Goal: Contribute content: Contribute content

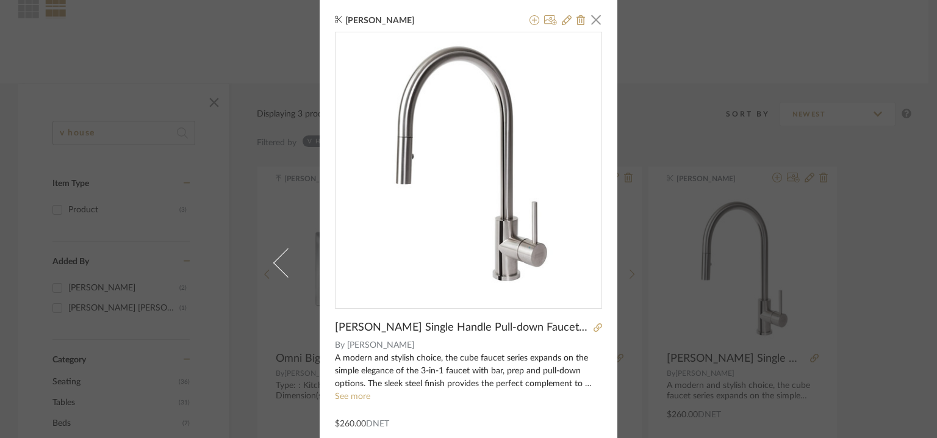
click at [264, 267] on link at bounding box center [280, 262] width 33 height 525
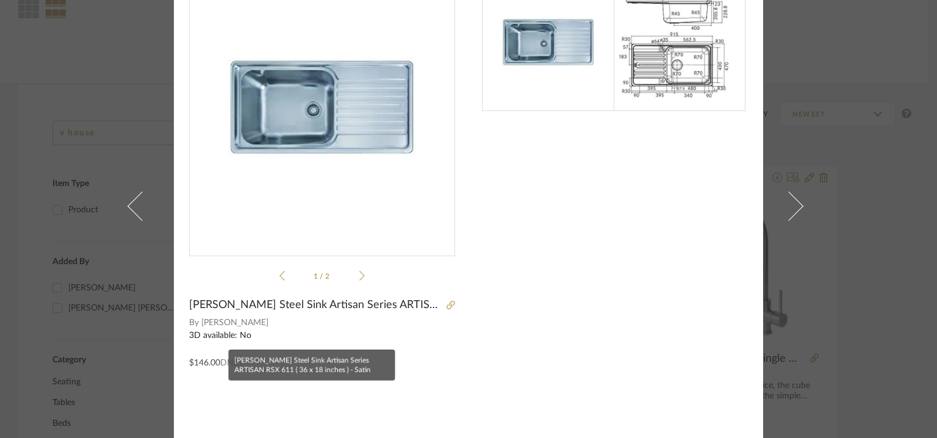
scroll to position [87, 0]
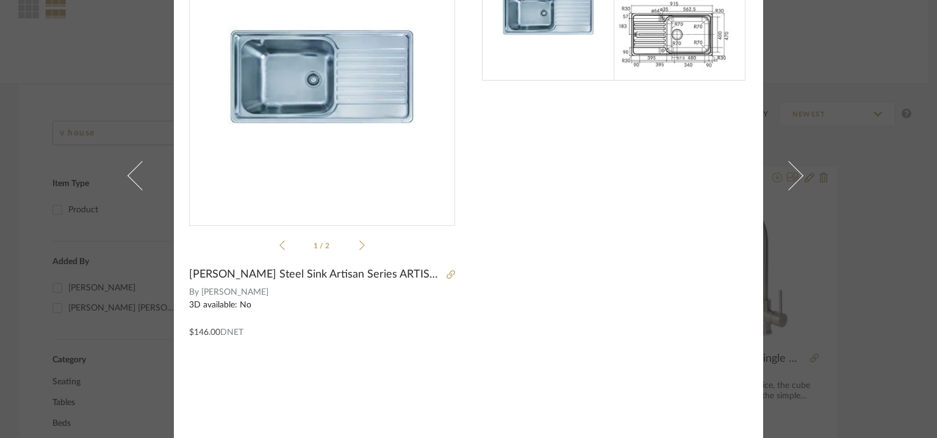
click at [459, 78] on div "Sanjanaa Sivabal × 1 / 2 Franke Stainless Steel Sink Artisan Series ARTISAN RSX…" at bounding box center [468, 175] width 589 height 525
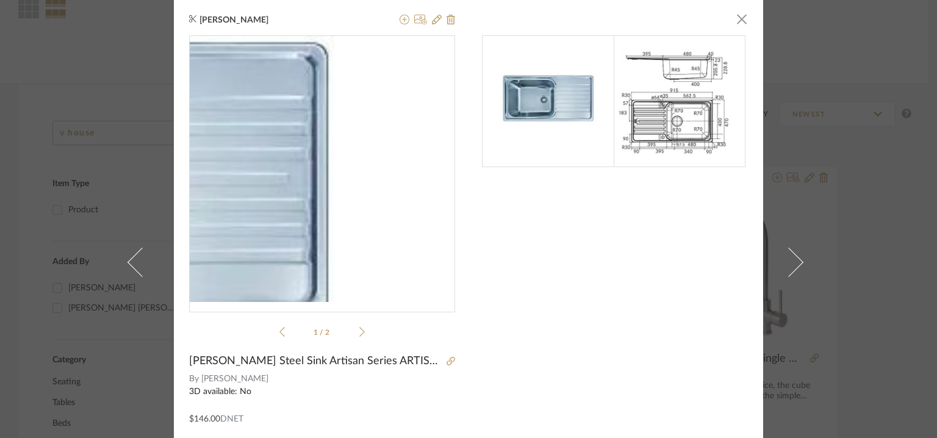
scroll to position [0, 0]
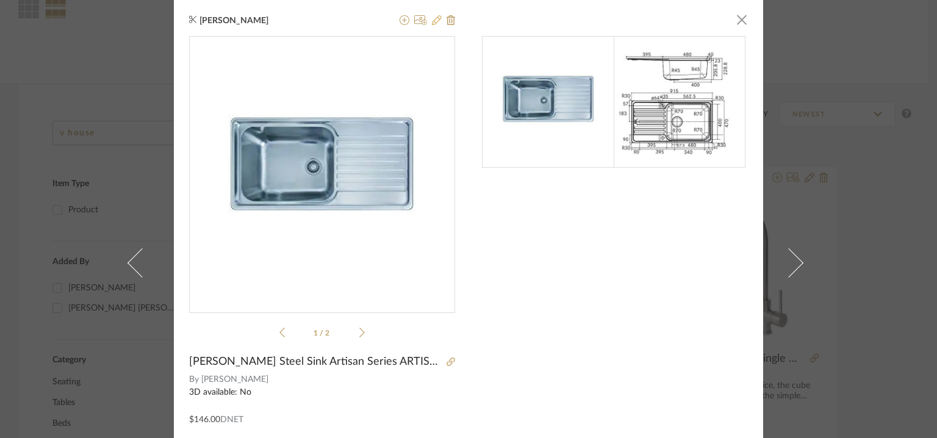
click at [432, 23] on icon at bounding box center [437, 20] width 10 height 10
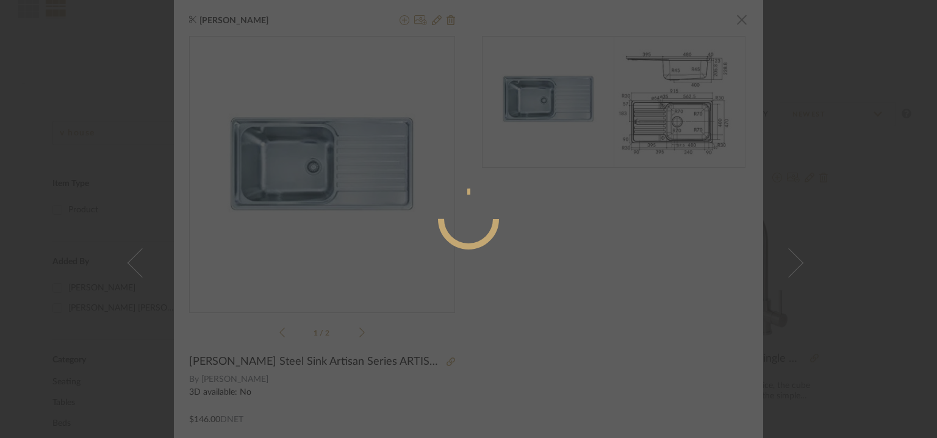
radio input "true"
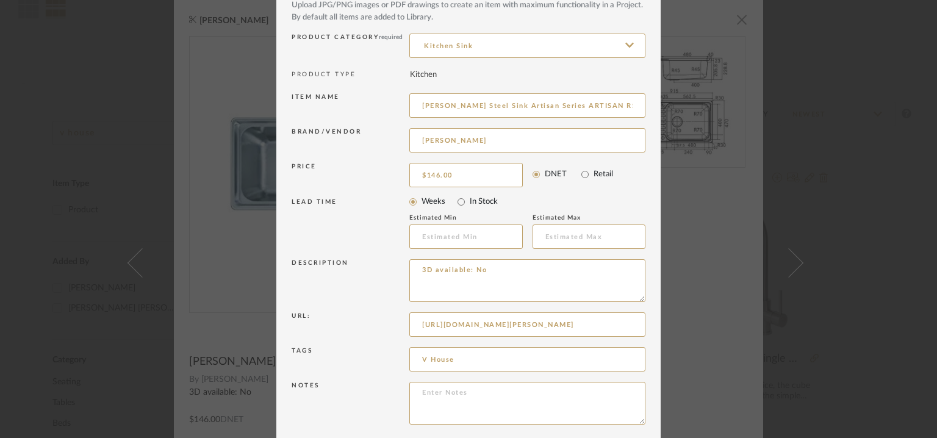
scroll to position [117, 0]
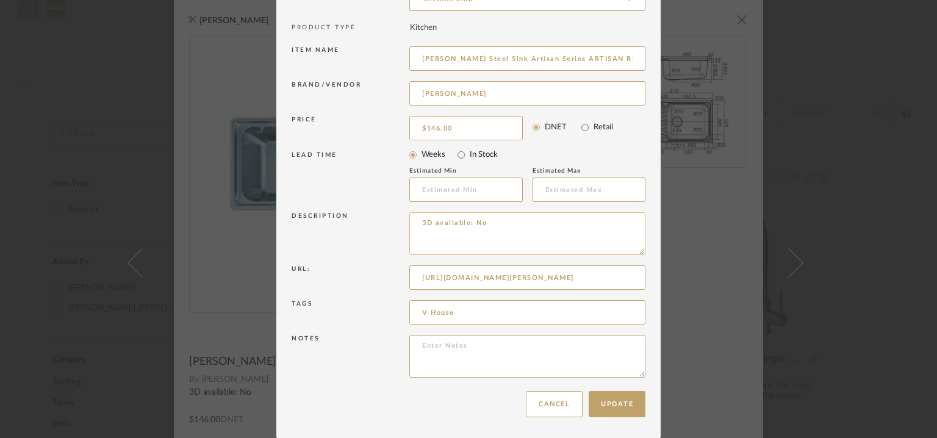
drag, startPoint x: 519, startPoint y: 224, endPoint x: 412, endPoint y: 221, distance: 107.4
click at [412, 222] on textarea "3D available: No" at bounding box center [527, 233] width 236 height 43
paste textarea "Type: : Kitchen Sink Designer : Na Dimension(s): Sink Length 36 x Sink Breadth …"
type textarea "Type: : Kitchen Sink Designer : Na Dimension(s): Sink Length 36 x Sink Breadth …"
click at [625, 409] on button "Update" at bounding box center [617, 404] width 57 height 26
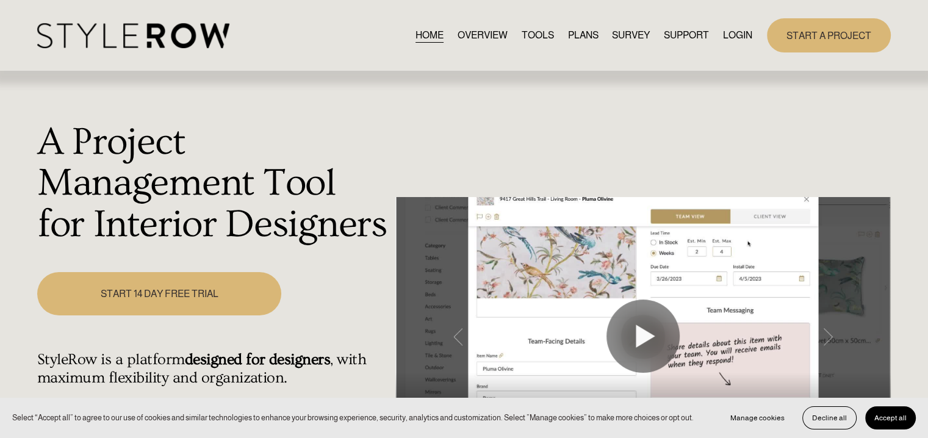
click at [730, 38] on link "LOGIN" at bounding box center [737, 35] width 29 height 16
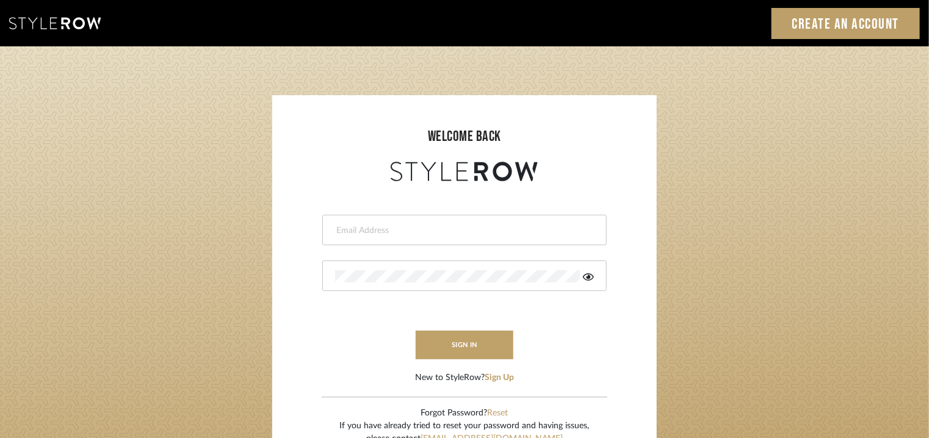
click at [456, 223] on div at bounding box center [464, 230] width 284 height 31
type input "tehseen@mancini-design.com"
click at [589, 275] on icon at bounding box center [588, 276] width 11 height 7
click at [478, 345] on button "sign in" at bounding box center [464, 345] width 98 height 29
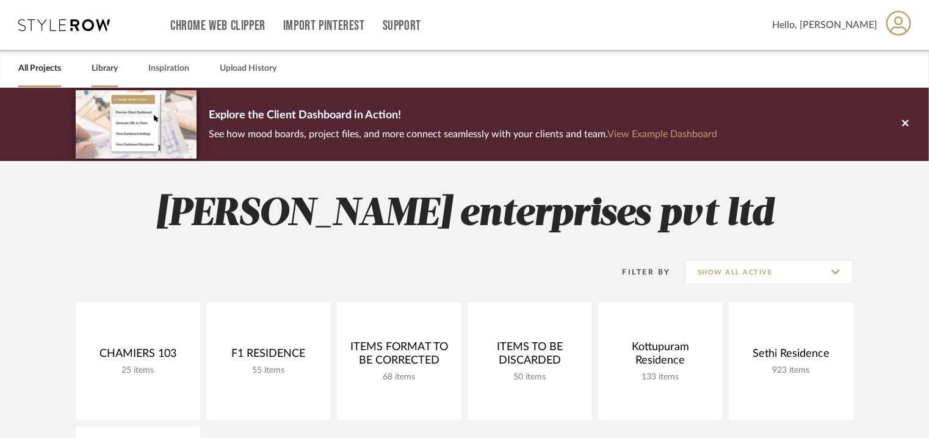
click at [110, 70] on link "Library" at bounding box center [105, 68] width 26 height 16
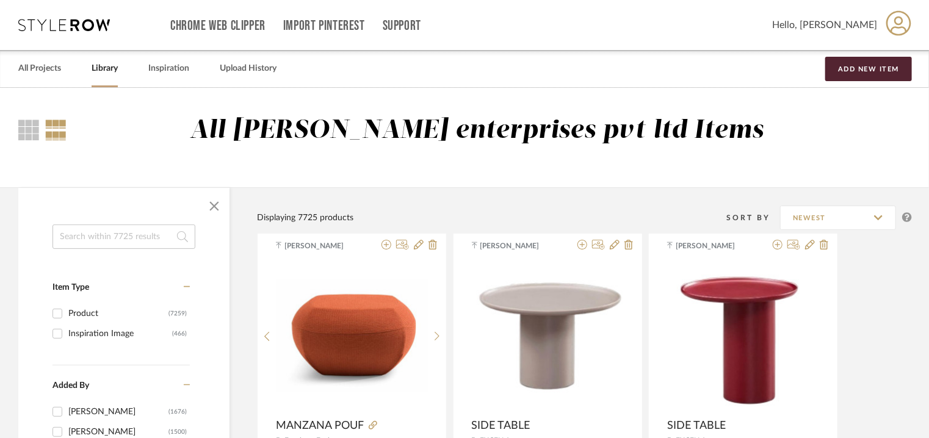
click at [129, 235] on input at bounding box center [123, 237] width 143 height 24
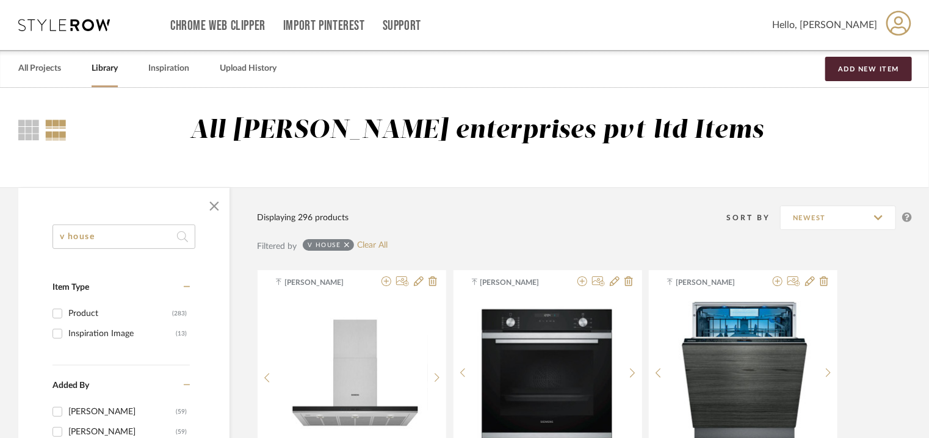
drag, startPoint x: 66, startPoint y: 232, endPoint x: 29, endPoint y: 243, distance: 38.0
type input "V house"
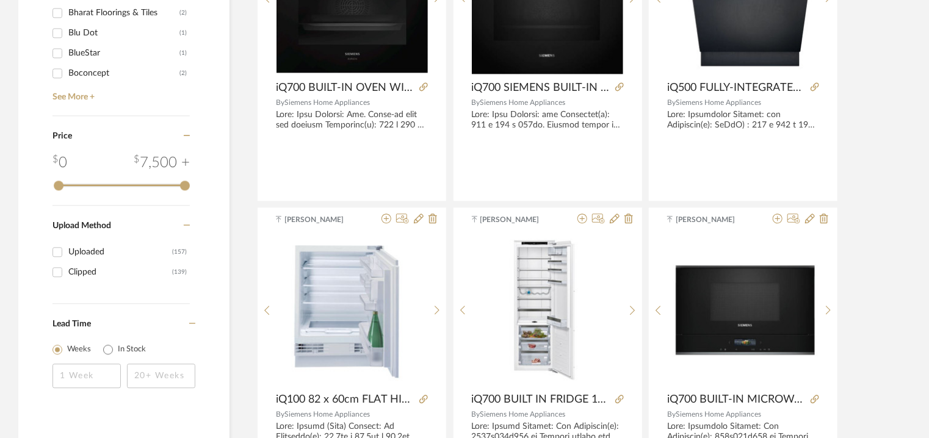
scroll to position [1037, 0]
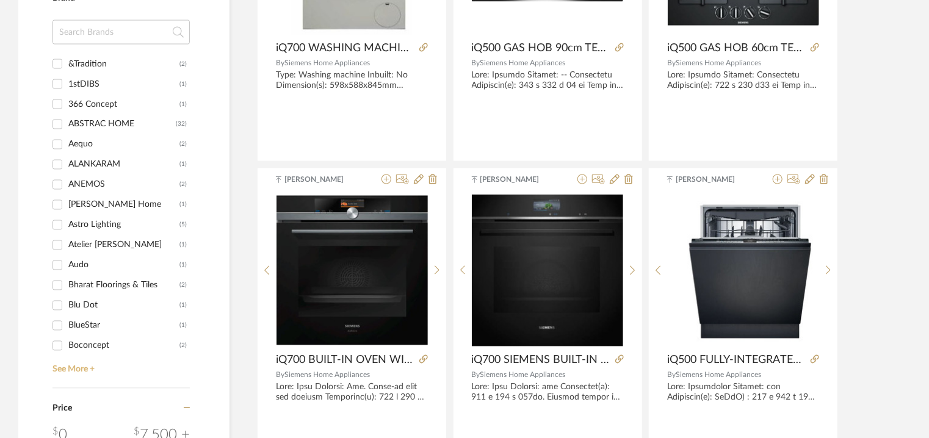
click at [66, 369] on link "See More +" at bounding box center [119, 366] width 140 height 20
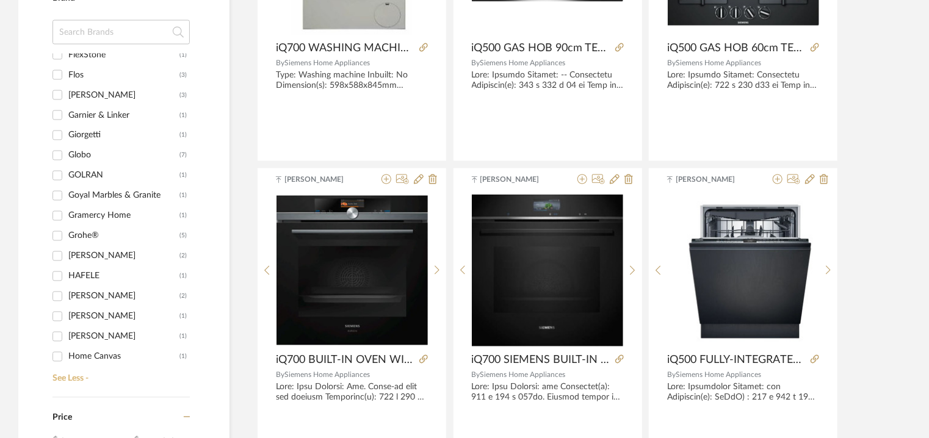
scroll to position [671, 0]
click at [61, 95] on input "[PERSON_NAME] (3)" at bounding box center [58, 98] width 20 height 20
checkbox input "true"
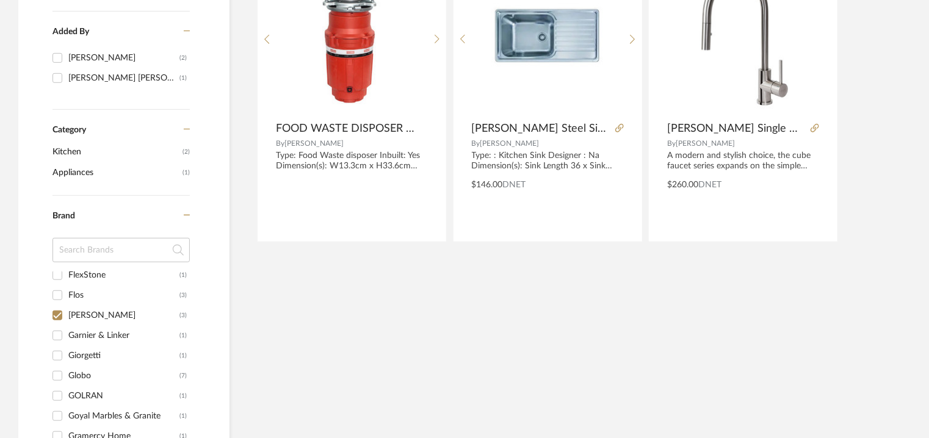
scroll to position [307, 0]
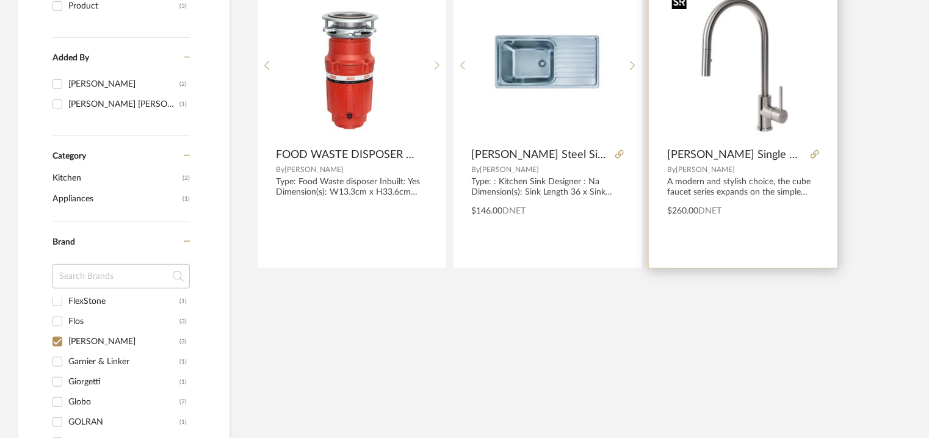
click at [739, 51] on img "0" at bounding box center [743, 66] width 152 height 152
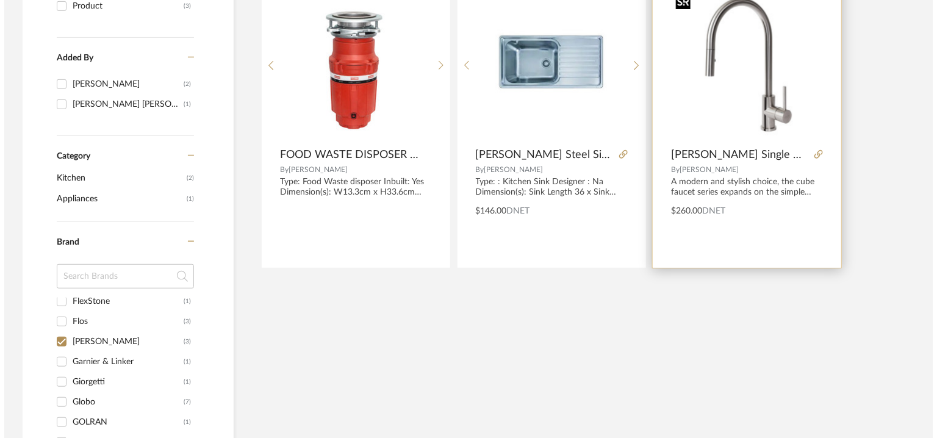
scroll to position [0, 0]
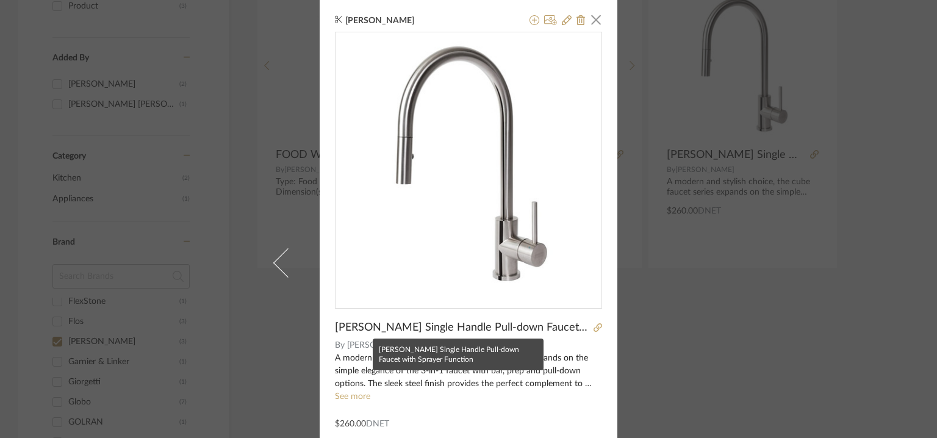
click at [360, 323] on span "[PERSON_NAME] Single Handle Pull-down Faucet with Sprayer Function" at bounding box center [462, 327] width 255 height 13
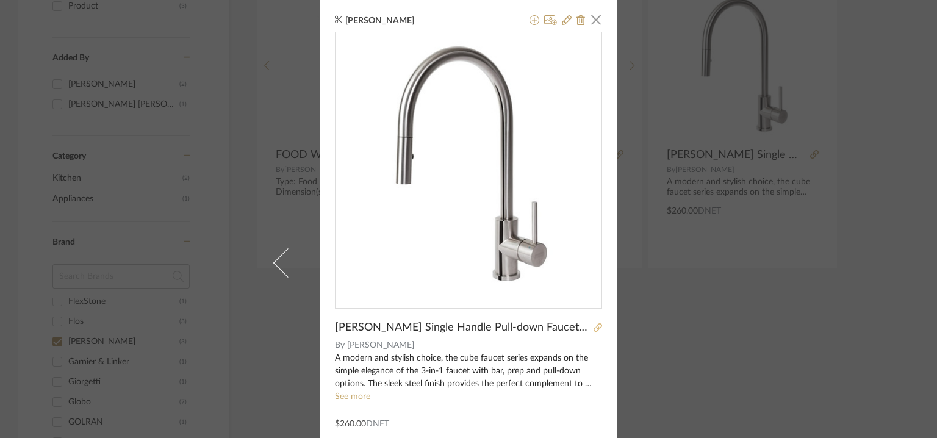
click at [594, 329] on icon at bounding box center [598, 327] width 9 height 9
click at [562, 18] on icon at bounding box center [567, 20] width 10 height 10
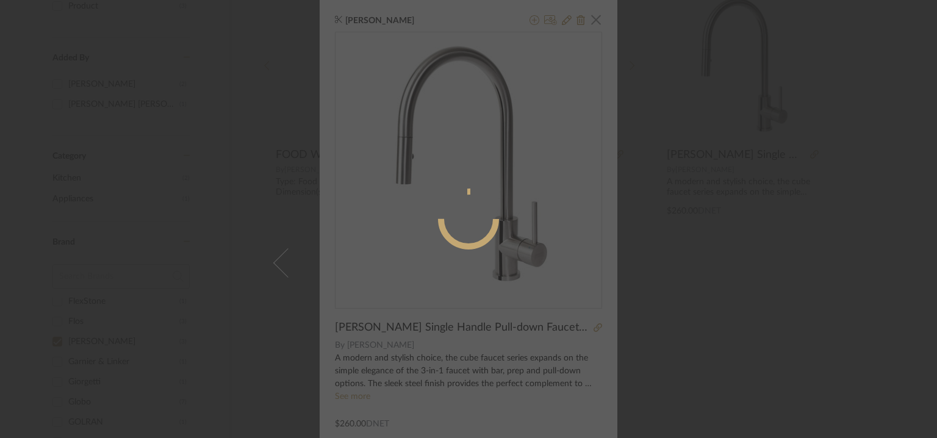
radio input "true"
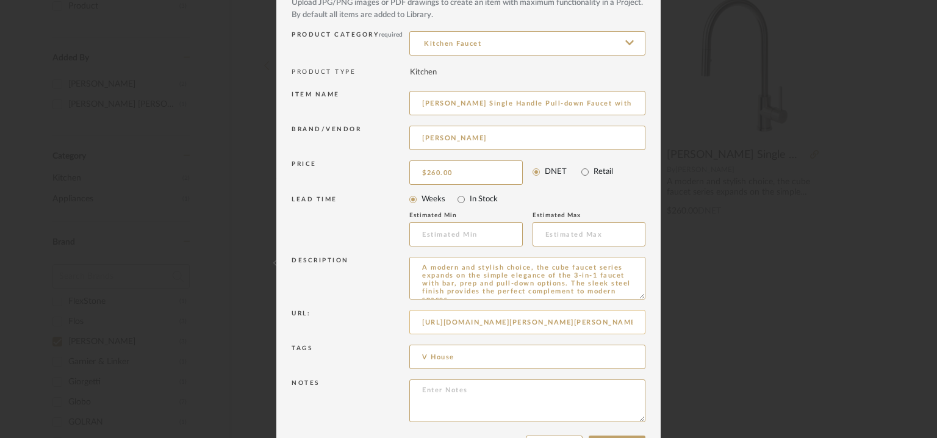
scroll to position [117, 0]
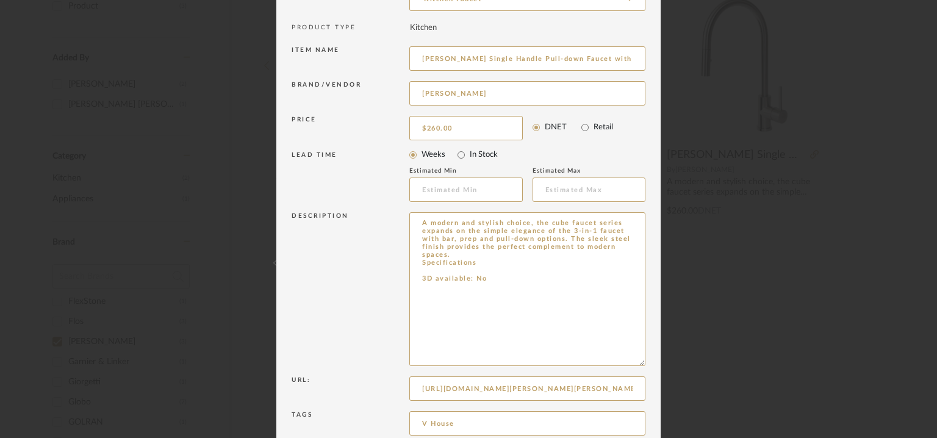
drag, startPoint x: 639, startPoint y: 251, endPoint x: 662, endPoint y: 367, distance: 117.6
click at [662, 367] on div "Edit Item × Item Type required Product Inspiration Image Site Photo or PDF Uplo…" at bounding box center [468, 219] width 937 height 438
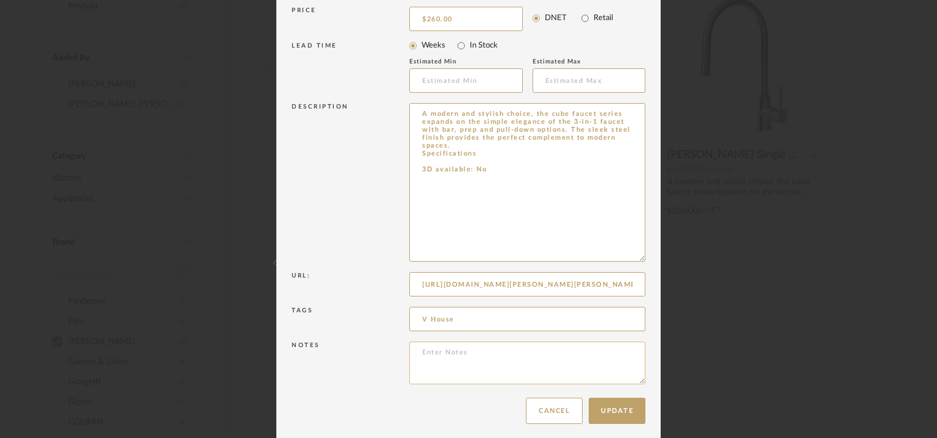
scroll to position [234, 0]
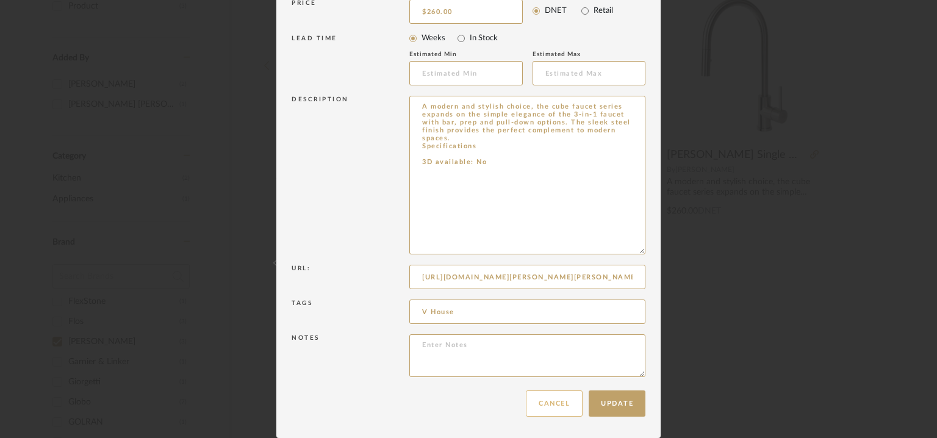
click at [569, 405] on button "Cancel" at bounding box center [554, 403] width 57 height 26
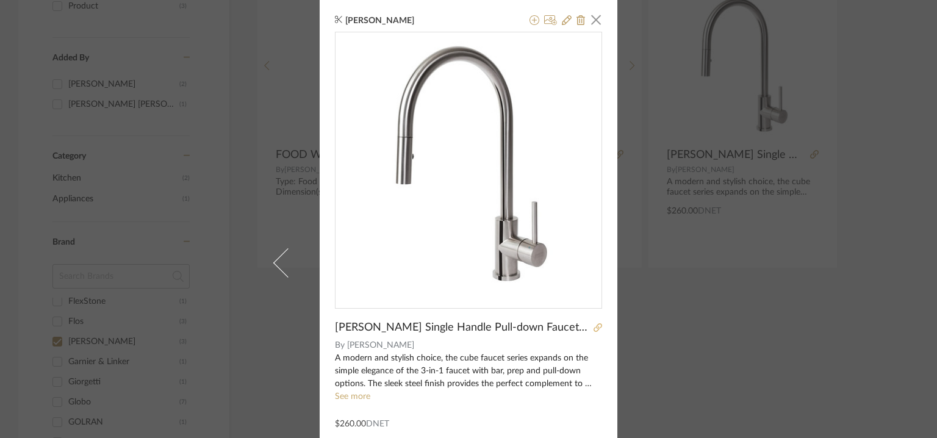
click at [594, 325] on icon at bounding box center [598, 327] width 9 height 9
click at [562, 18] on icon at bounding box center [567, 20] width 10 height 10
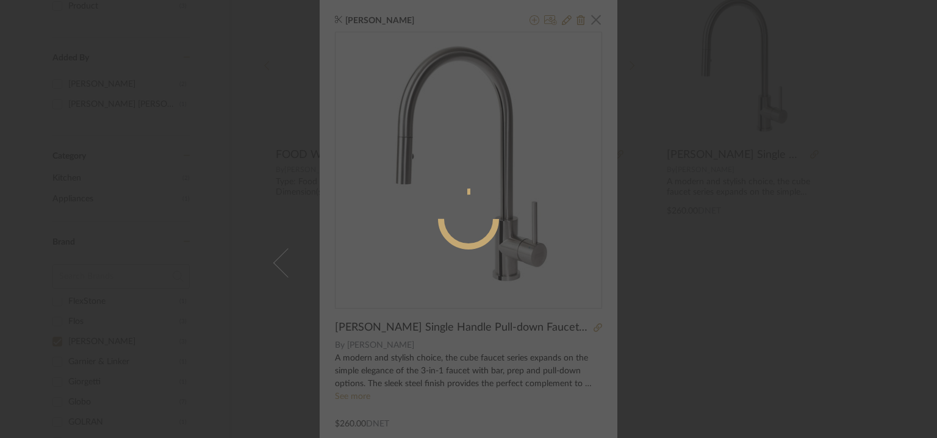
radio input "true"
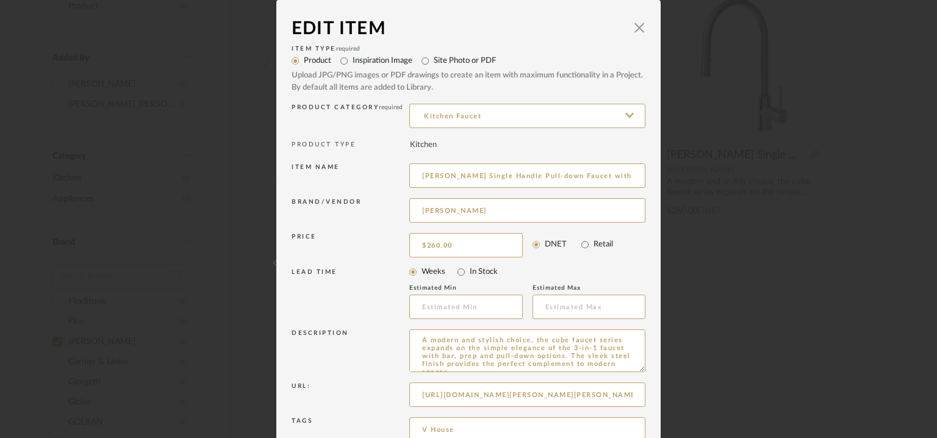
scroll to position [117, 0]
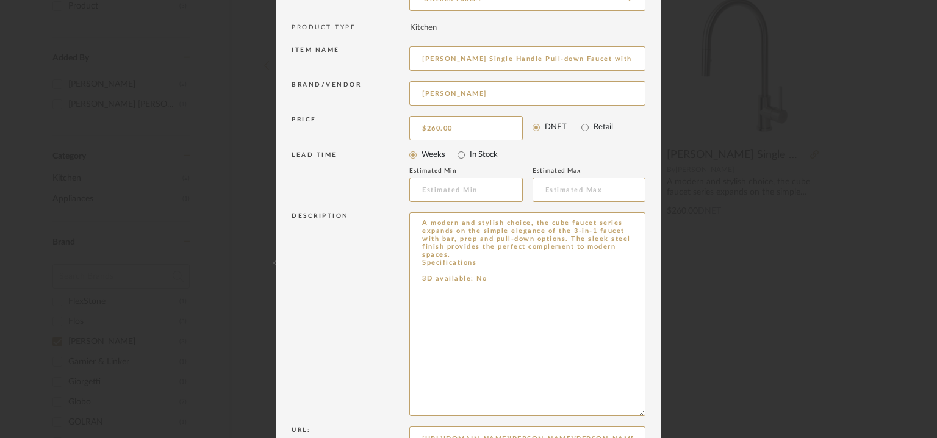
drag, startPoint x: 638, startPoint y: 251, endPoint x: 656, endPoint y: 440, distance: 190.1
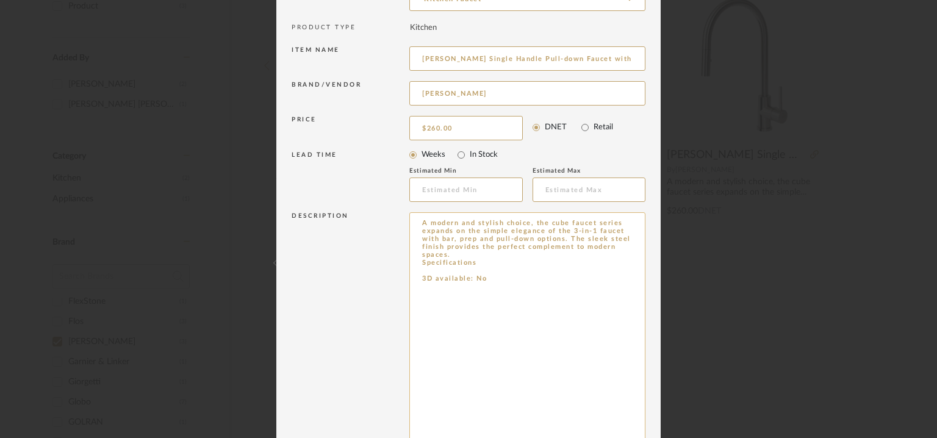
drag, startPoint x: 473, startPoint y: 262, endPoint x: 415, endPoint y: 221, distance: 71.4
click at [415, 221] on textarea "A modern and stylish choice, the cube faucet series expands on the simple elega…" at bounding box center [527, 328] width 236 height 232
paste textarea "Type: : Kitchen sink mixer Designer : Na Dimension(s): Height: 16.25in (counter…"
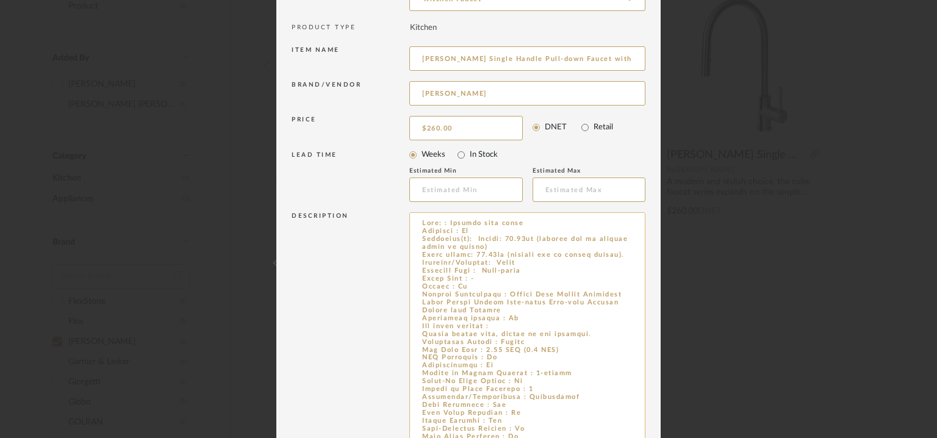
scroll to position [123, 0]
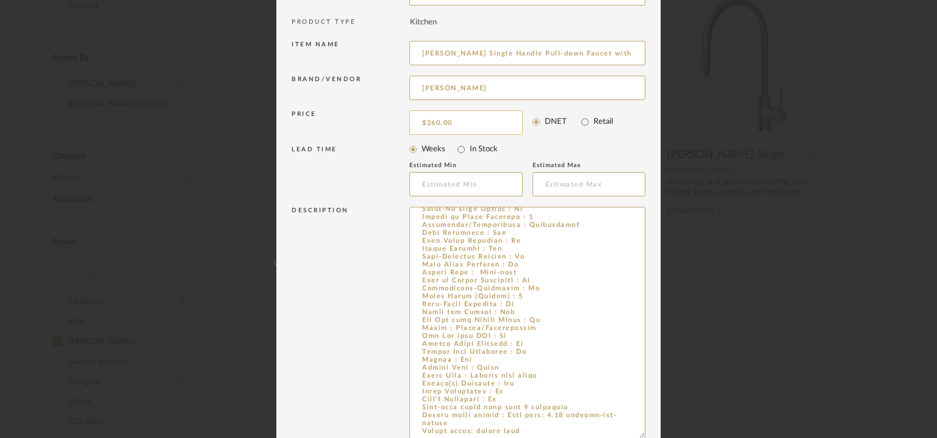
type textarea "Type: : Kitchen sink mixer Designer : Na Dimension(s): Height: 16.25in (counter…"
type input "260.00"
type textarea "Type: : Kitchen sink mixer Designer : Na Dimension(s): Height: 16.25in (counter…"
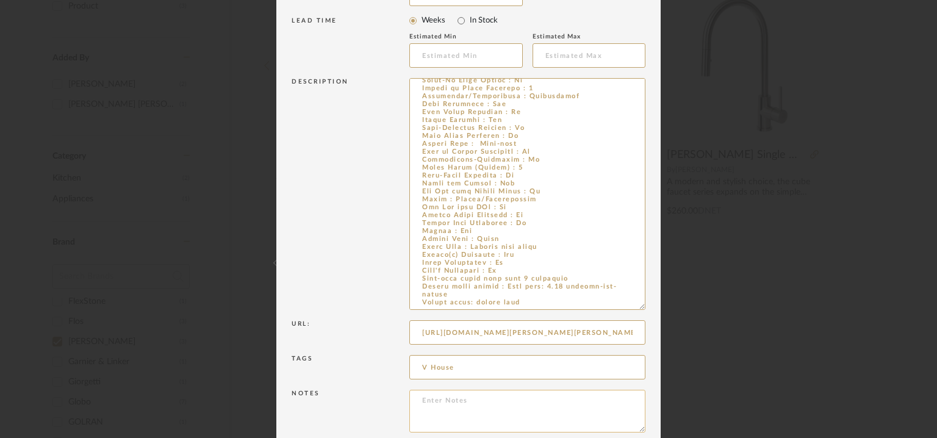
scroll to position [307, 0]
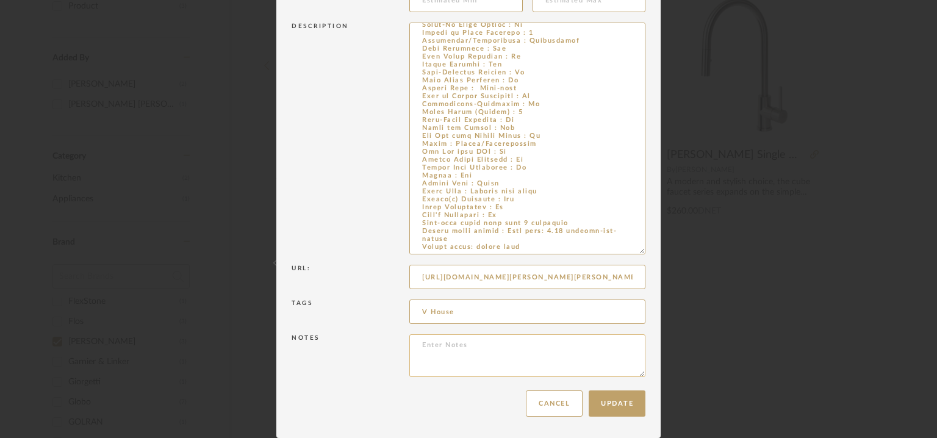
paste textarea "Price: INR.19,190./- Lead time : Na Customizable: No 3D available : No BIM avai…"
type textarea "Price: INR.19,190./- Lead time : Na Customizable: No 3D available : No BIM avai…"
click at [615, 403] on button "Update" at bounding box center [617, 403] width 57 height 26
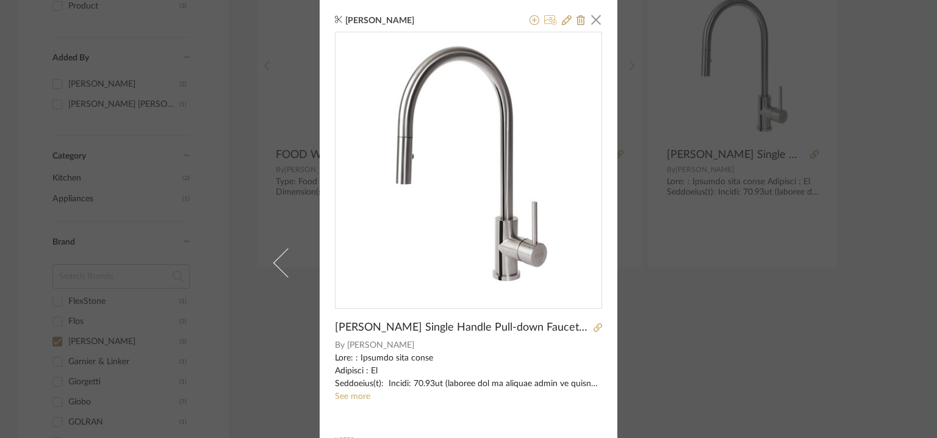
click at [548, 18] on icon at bounding box center [550, 20] width 13 height 10
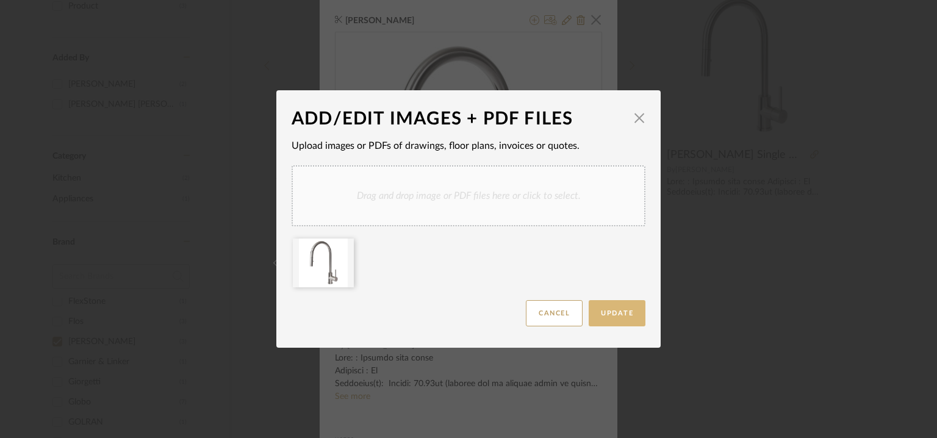
click at [622, 318] on button "Update" at bounding box center [617, 313] width 57 height 26
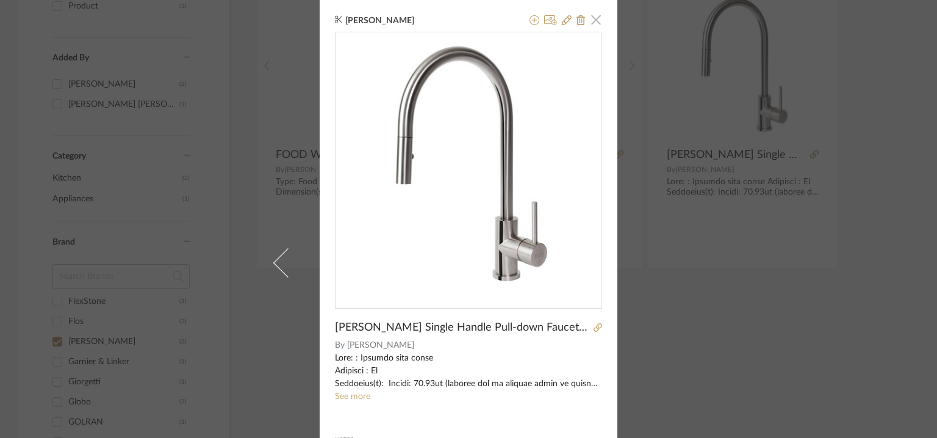
click at [592, 21] on span "button" at bounding box center [596, 19] width 24 height 24
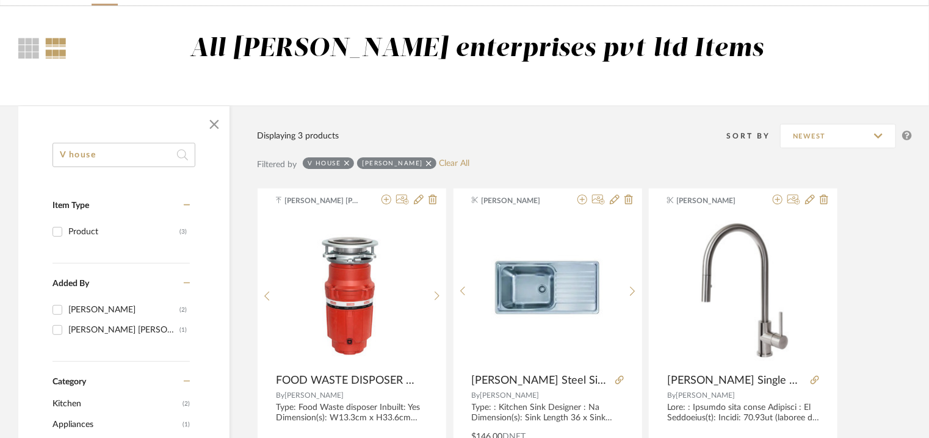
scroll to position [183, 0]
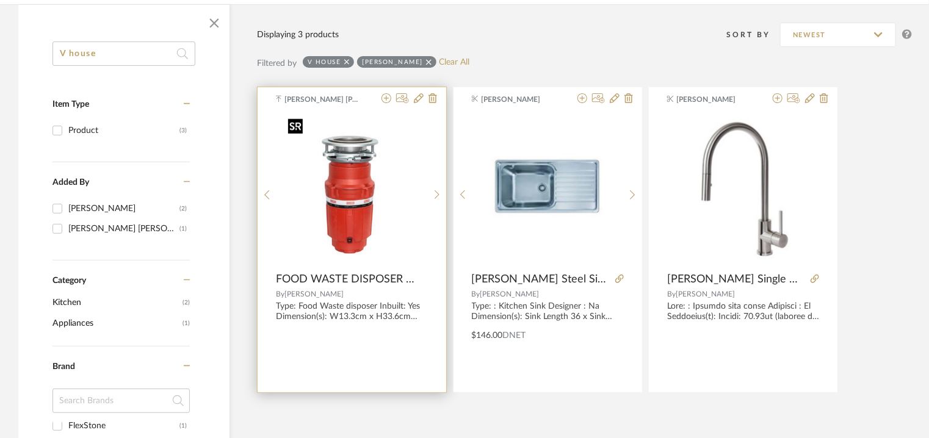
click at [409, 154] on img "0" at bounding box center [351, 189] width 137 height 153
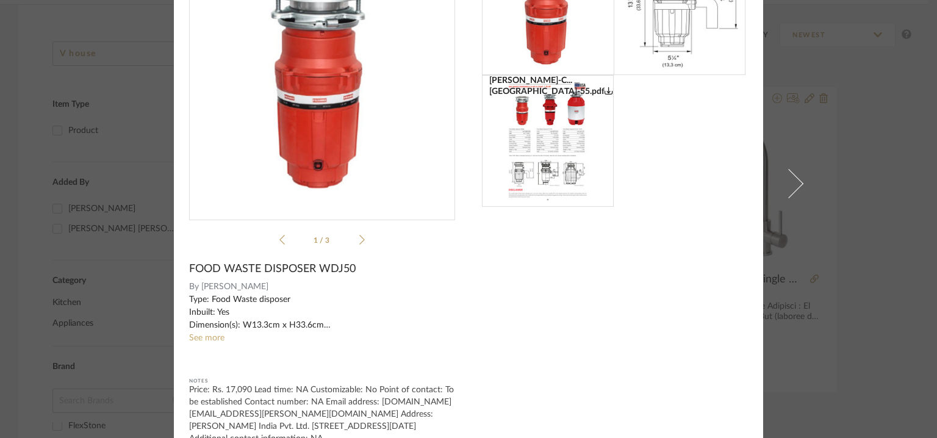
scroll to position [115, 0]
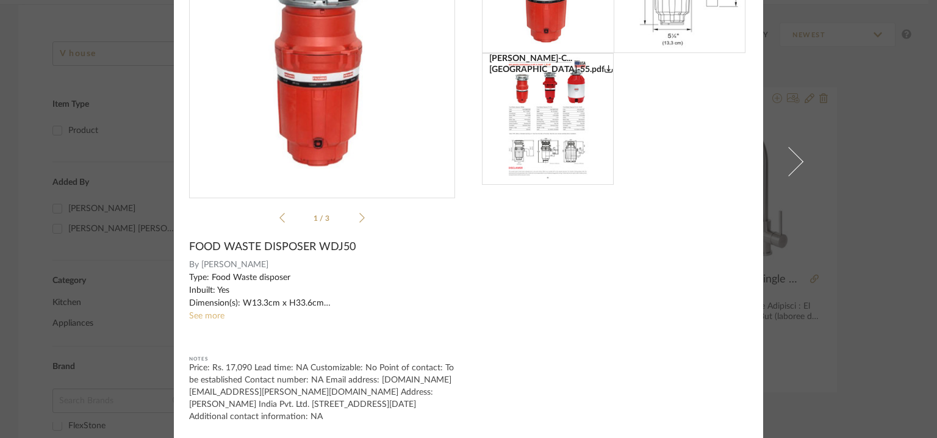
click at [210, 315] on link "See more" at bounding box center [206, 316] width 35 height 9
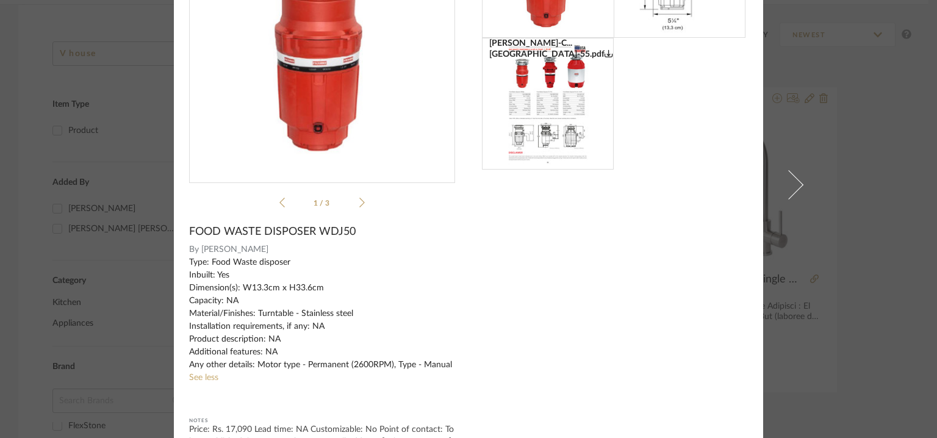
scroll to position [0, 0]
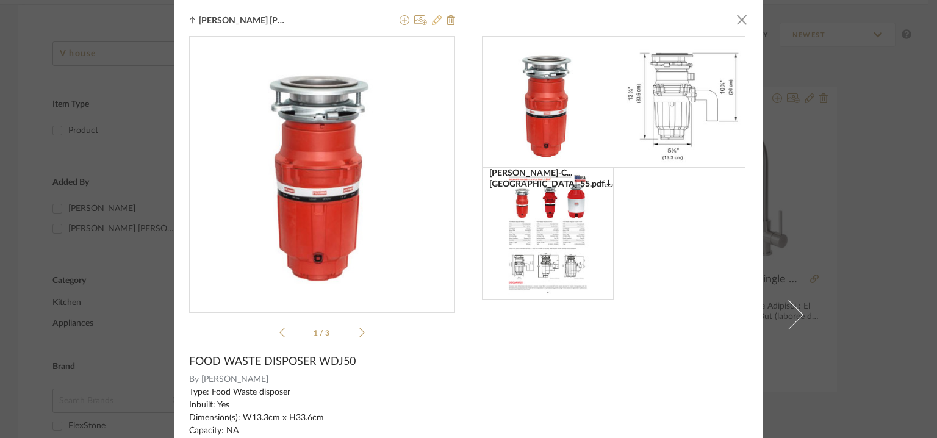
click at [437, 20] on icon at bounding box center [437, 20] width 10 height 10
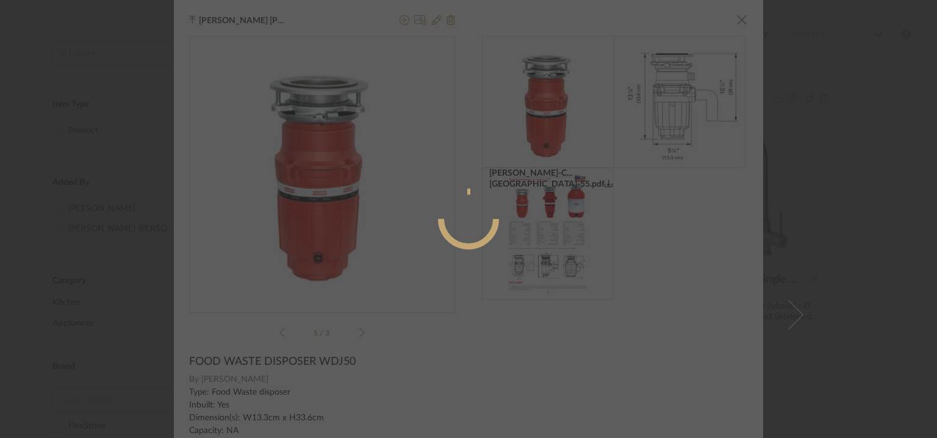
radio input "true"
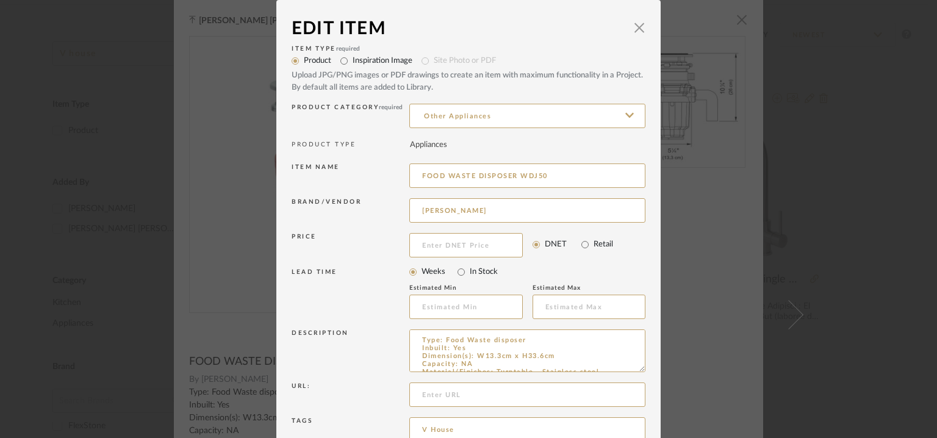
scroll to position [117, 0]
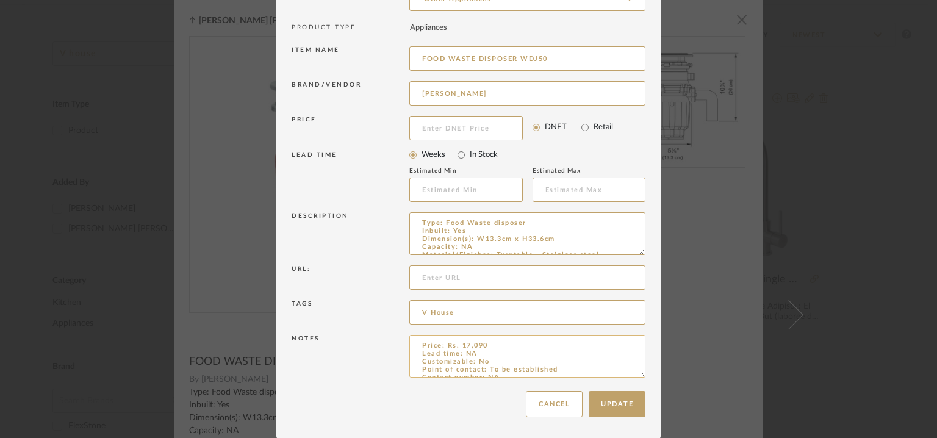
click at [483, 344] on textarea "Price: Rs. 17,090 Lead time: NA Customizable: No Point of contact: To be establ…" at bounding box center [527, 356] width 236 height 43
type textarea "Price: Rs. 17,090/- Lead time: NA Customizable: No Point of contact: To be esta…"
click at [613, 395] on button "Update" at bounding box center [617, 404] width 57 height 26
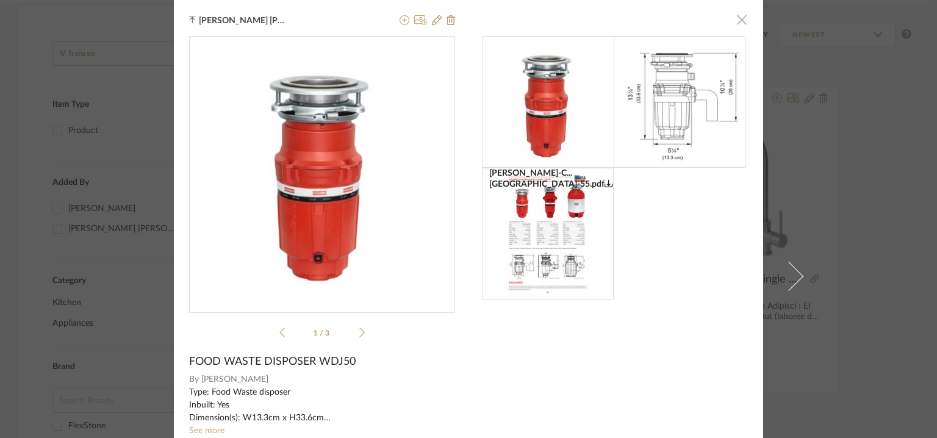
click at [736, 23] on span "button" at bounding box center [742, 19] width 24 height 24
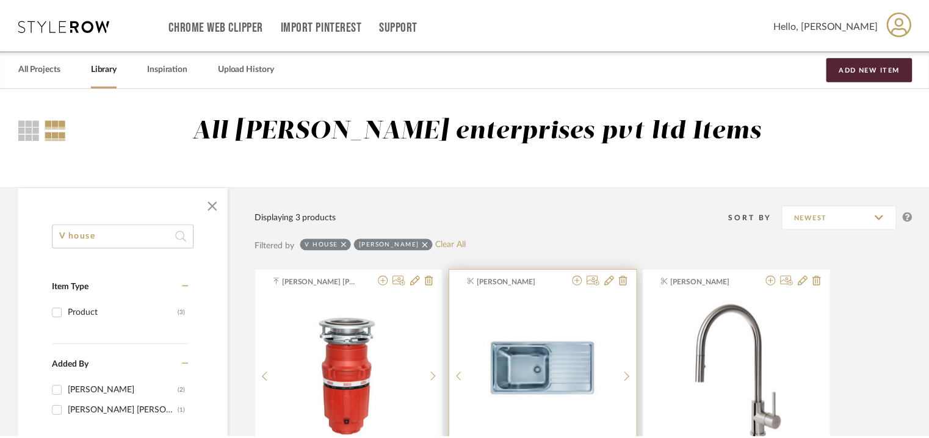
scroll to position [183, 0]
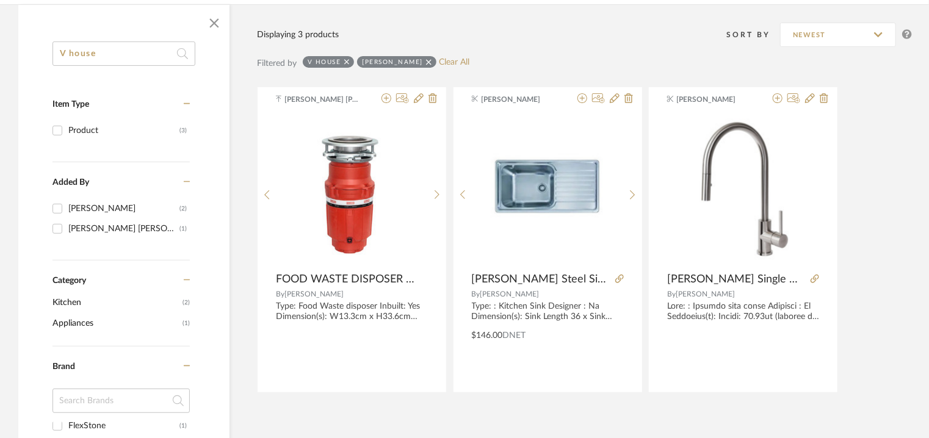
drag, startPoint x: 121, startPoint y: 54, endPoint x: 0, endPoint y: 31, distance: 123.1
type input "z"
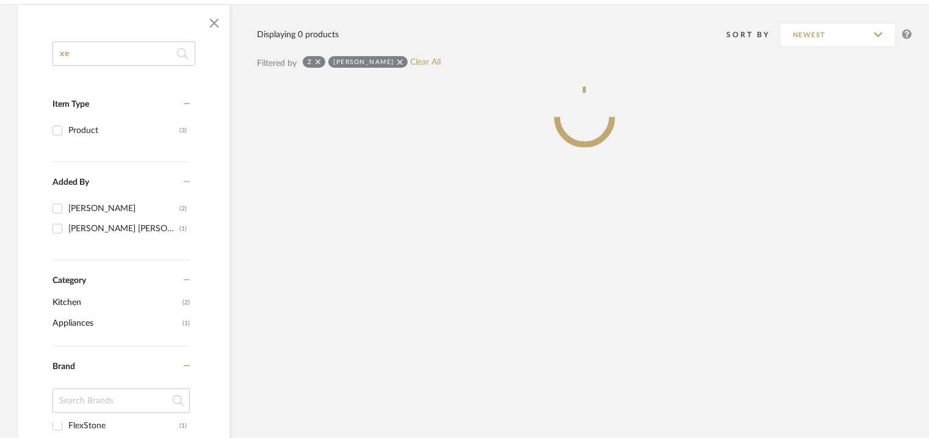
scroll to position [248, 0]
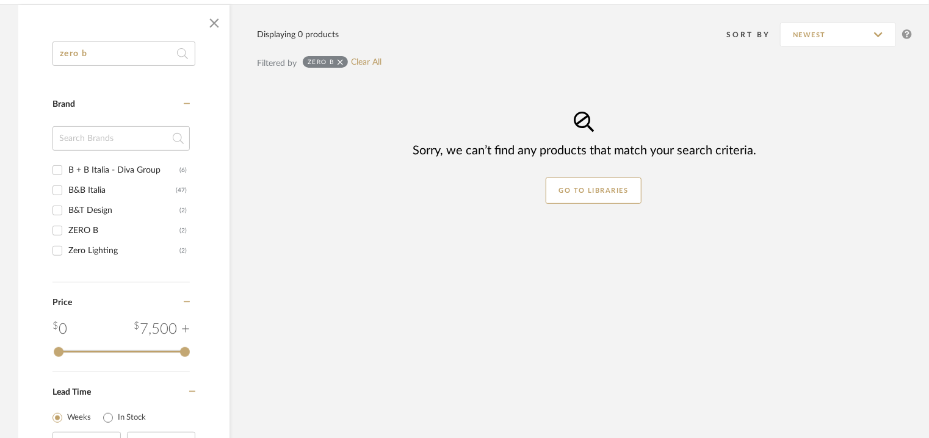
type input "zero b"
click at [58, 231] on input "ZERO B (2)" at bounding box center [58, 231] width 20 height 20
checkbox input "true"
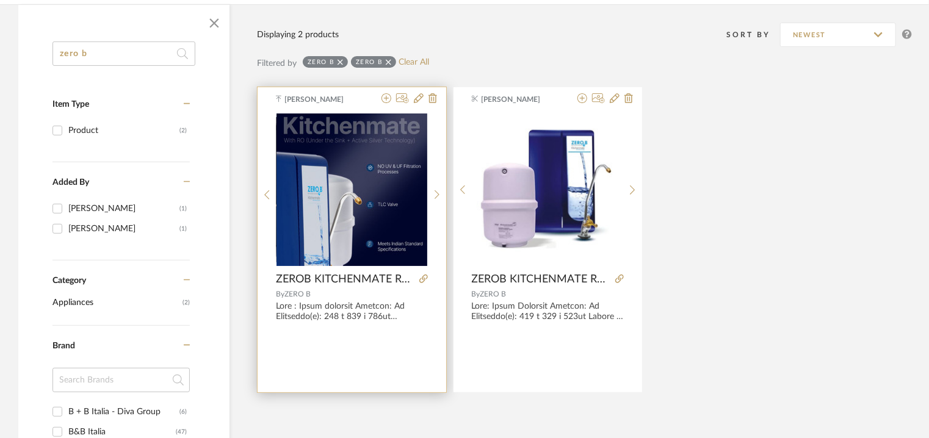
click at [390, 220] on img "0" at bounding box center [351, 189] width 151 height 153
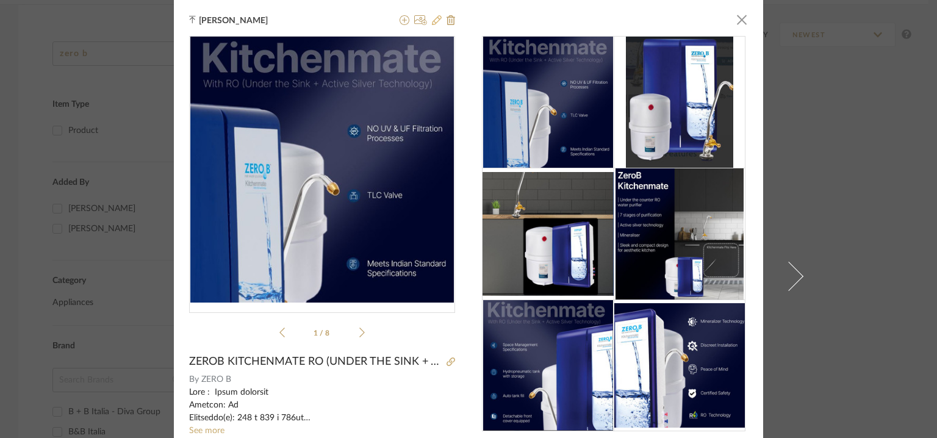
click at [434, 18] on icon at bounding box center [437, 20] width 10 height 10
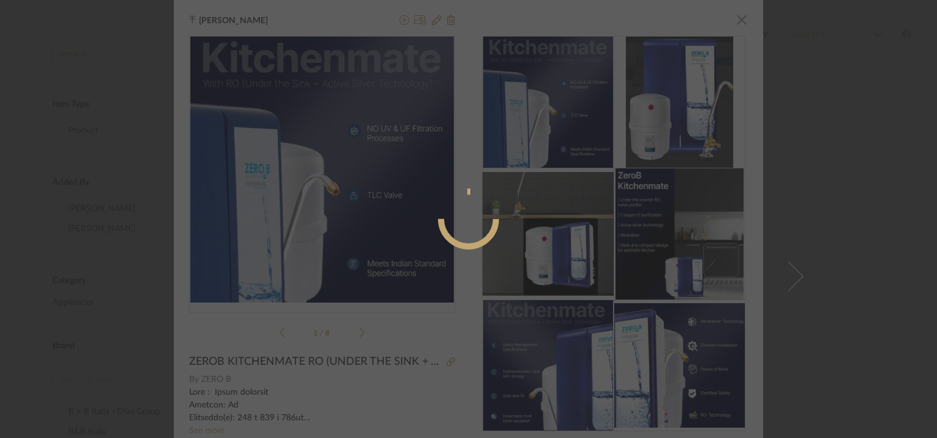
radio input "true"
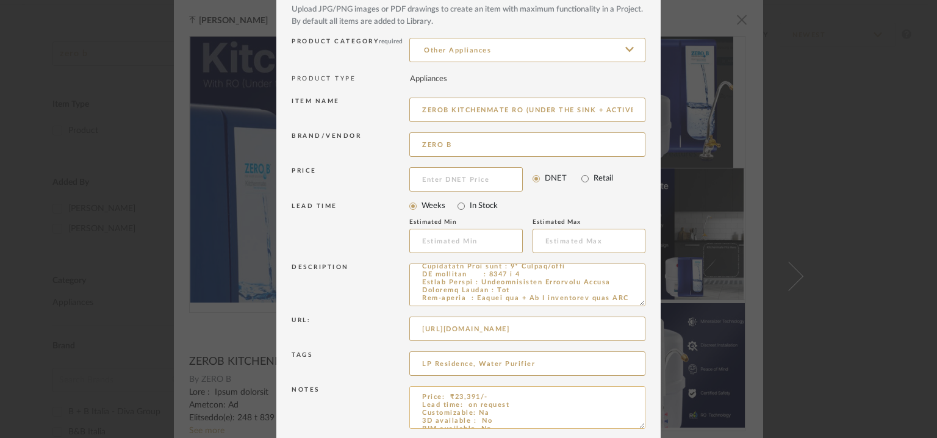
scroll to position [117, 0]
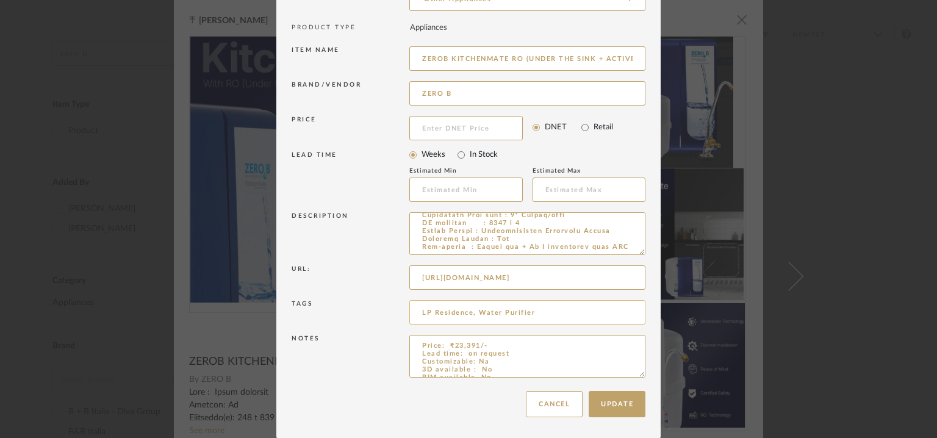
click at [556, 308] on input "LP Residence, Water Purifier" at bounding box center [527, 312] width 236 height 24
type input "LP Residence, Water Purifier, V house,"
click at [608, 403] on button "Update" at bounding box center [617, 404] width 57 height 26
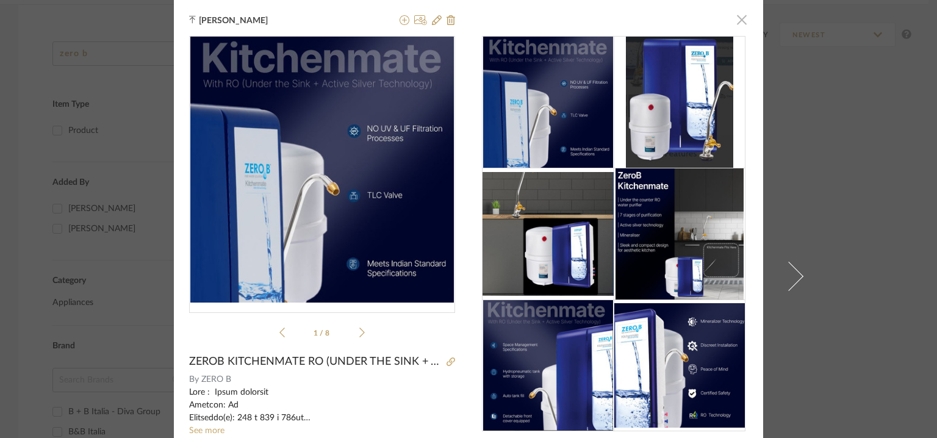
click at [741, 20] on span "button" at bounding box center [742, 19] width 24 height 24
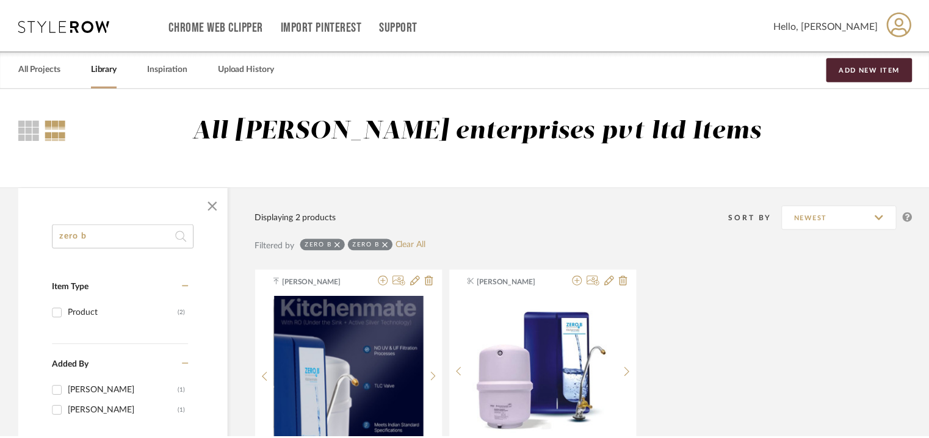
scroll to position [183, 0]
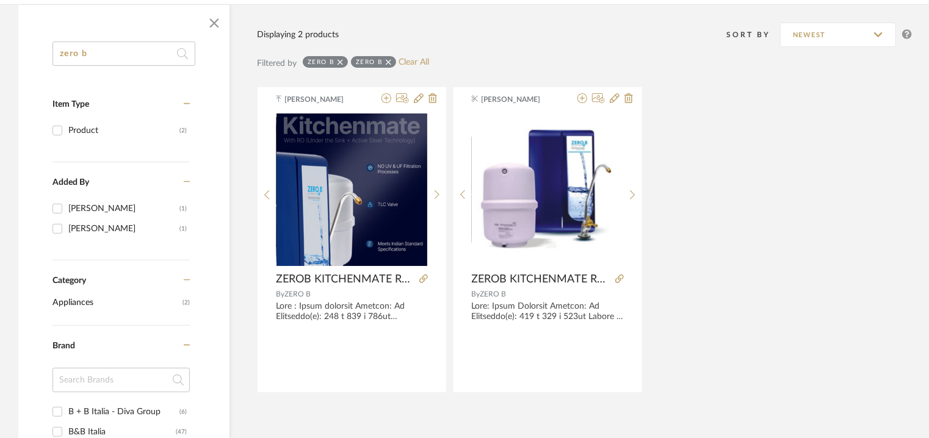
drag, startPoint x: 112, startPoint y: 54, endPoint x: 0, endPoint y: 60, distance: 112.4
click at [0, 60] on div "zero b Item Type Product (2) Added By [PERSON_NAME] (1) Sanjanaa Sivabal (1) Ca…" at bounding box center [464, 416] width 929 height 824
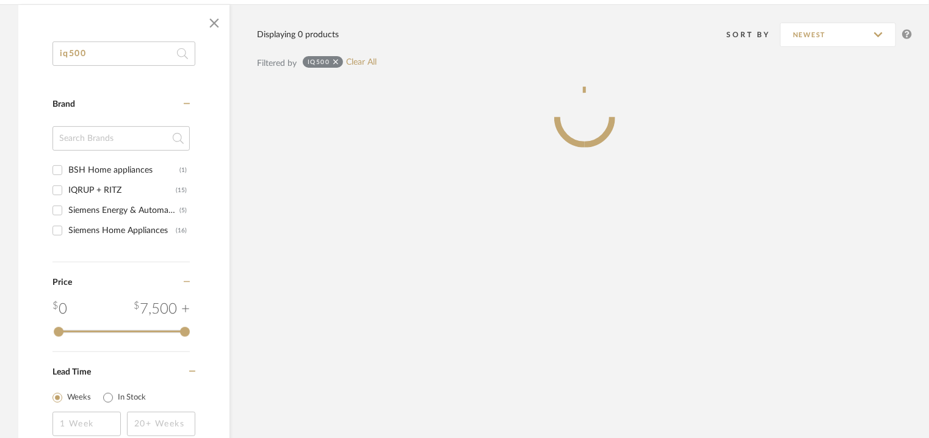
type input "iq500"
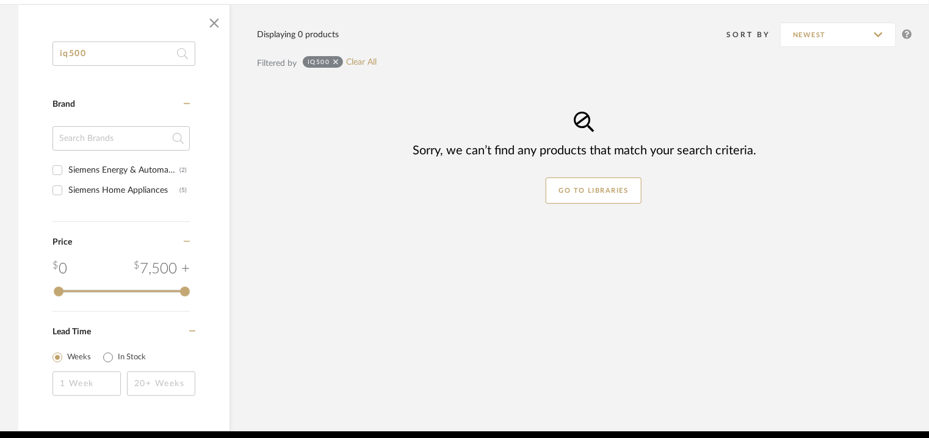
click at [61, 189] on input "Siemens Home Appliances (5)" at bounding box center [58, 191] width 20 height 20
checkbox input "true"
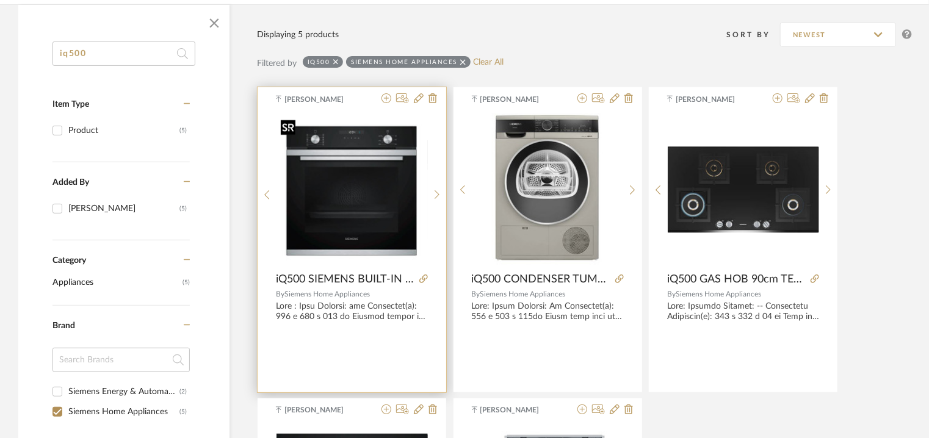
click at [388, 249] on img "0" at bounding box center [351, 189] width 151 height 149
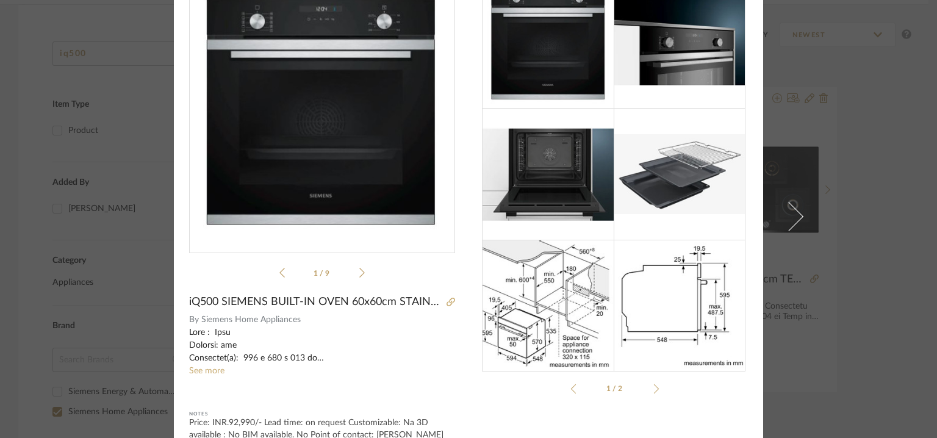
scroll to position [127, 0]
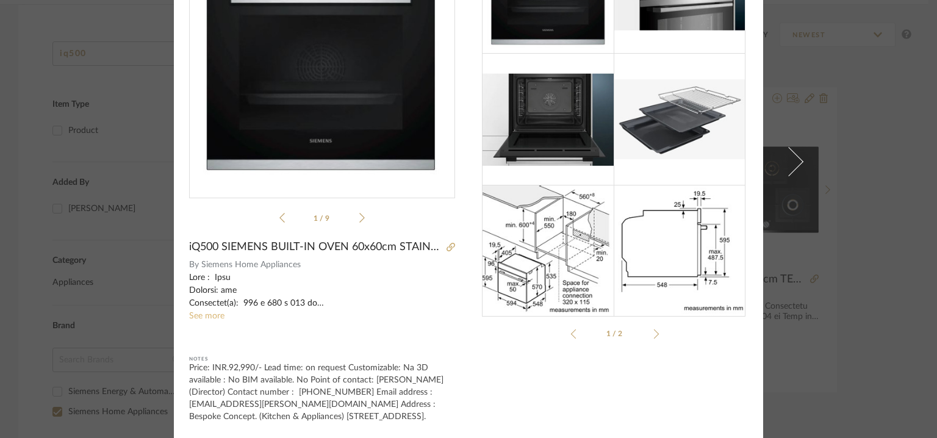
click at [195, 312] on link "See more" at bounding box center [206, 316] width 35 height 9
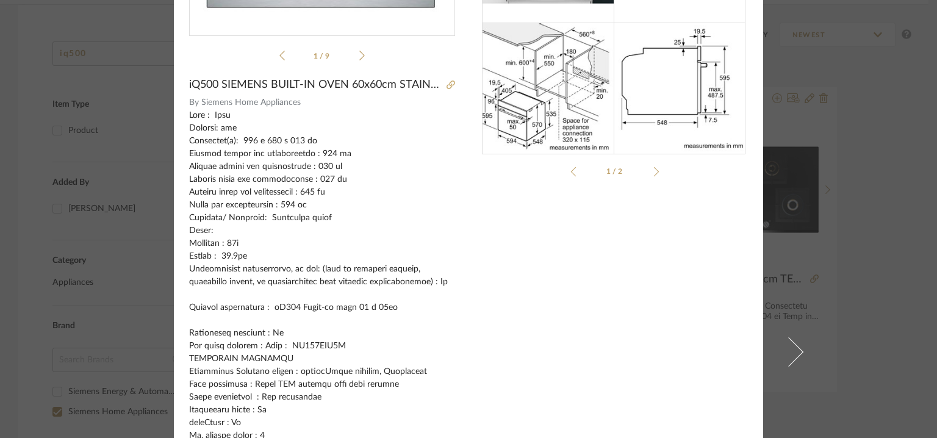
scroll to position [0, 0]
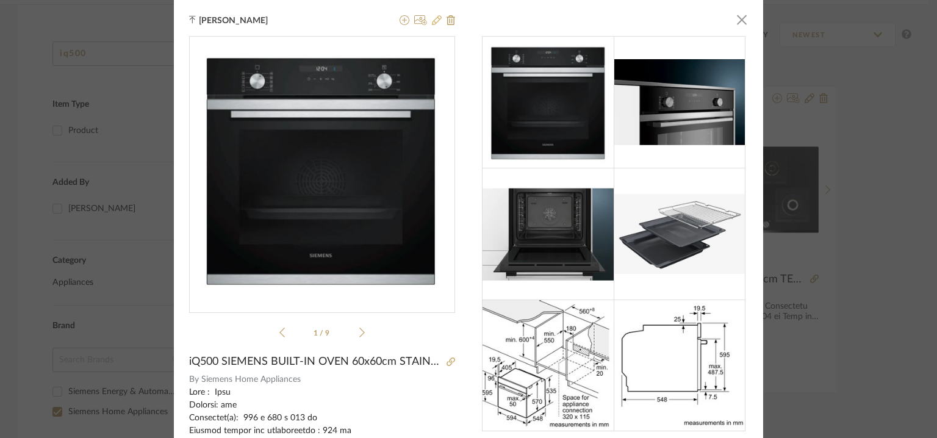
click at [434, 18] on icon at bounding box center [437, 20] width 10 height 10
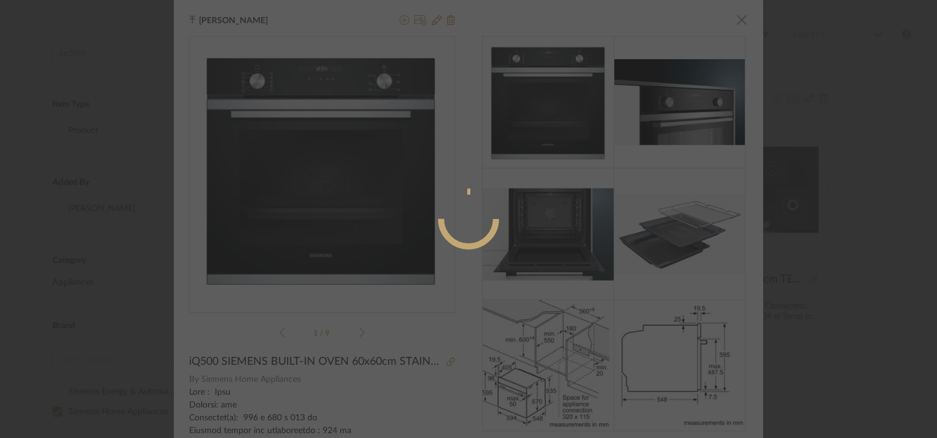
radio input "true"
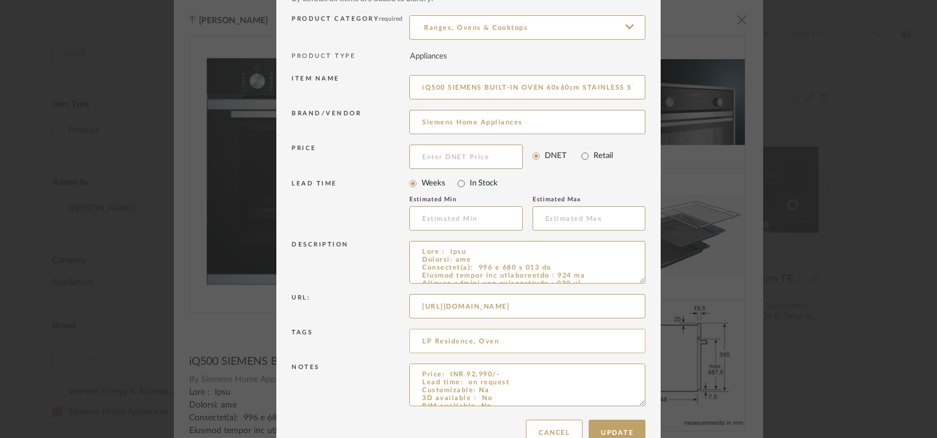
scroll to position [117, 0]
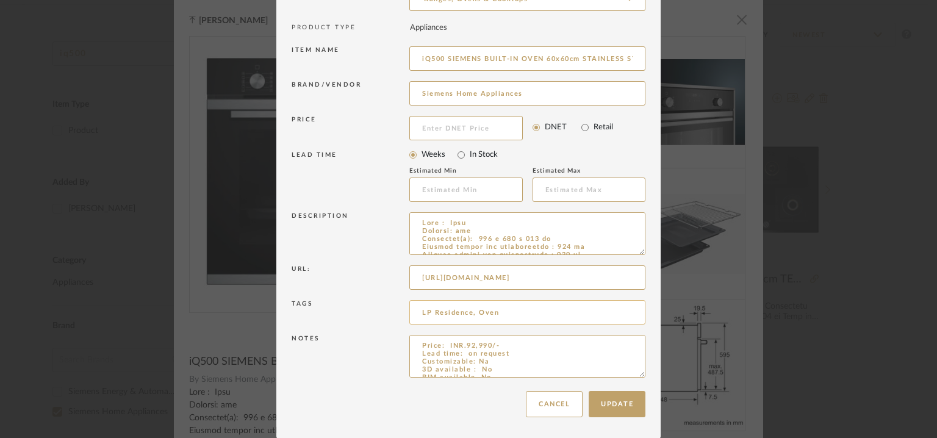
click at [523, 313] on input "LP Residence, Oven" at bounding box center [527, 312] width 236 height 24
type input "LP Residence, built in Oven, V house,"
click at [633, 408] on button "Update" at bounding box center [617, 404] width 57 height 26
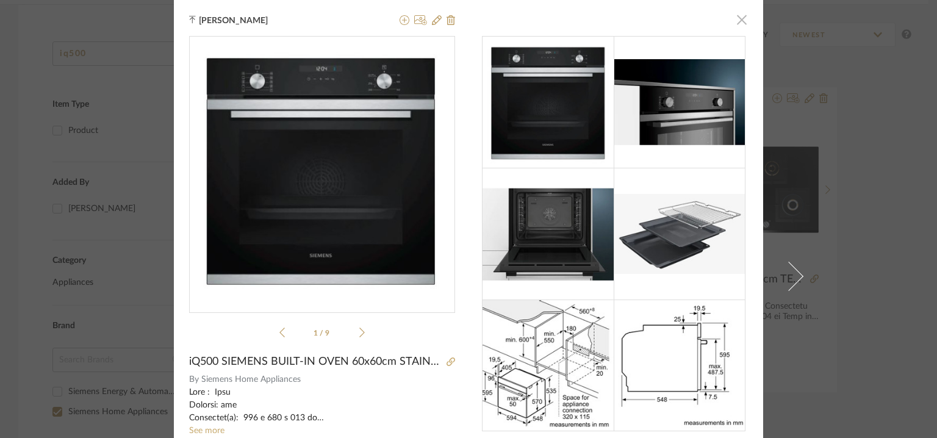
click at [742, 18] on span "button" at bounding box center [742, 19] width 24 height 24
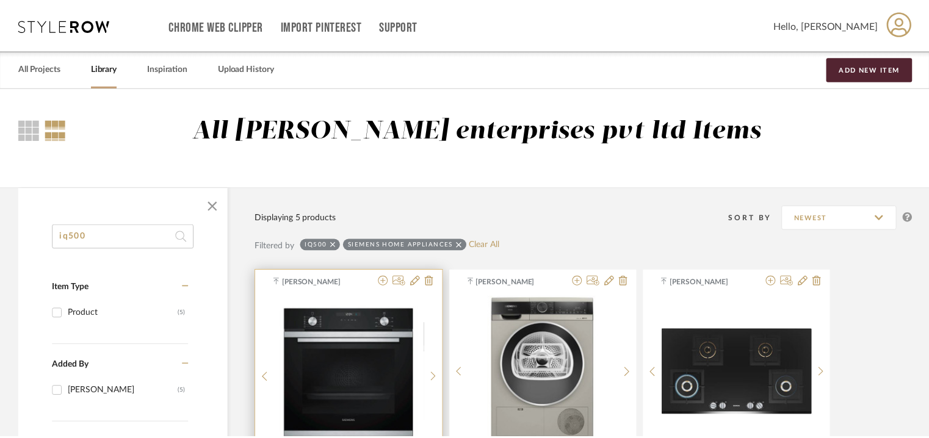
scroll to position [183, 0]
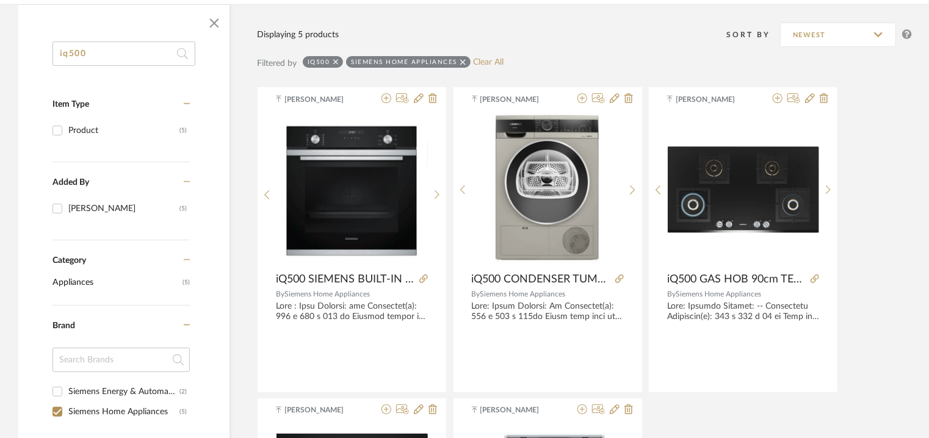
drag, startPoint x: 106, startPoint y: 51, endPoint x: 10, endPoint y: 51, distance: 95.2
click at [10, 51] on div "iq500 Item Type Product (5) Added By [PERSON_NAME] (5) Category Appliances (5) …" at bounding box center [464, 366] width 929 height 724
paste input "FBIO 80L 10F GLM"
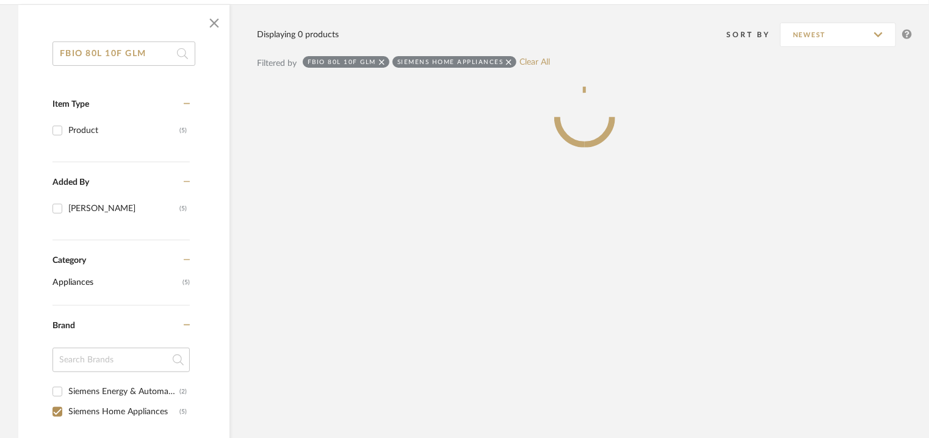
type input "FBIO 80L 10F GLM"
click at [506, 61] on icon at bounding box center [508, 61] width 5 height 5
checkbox input "false"
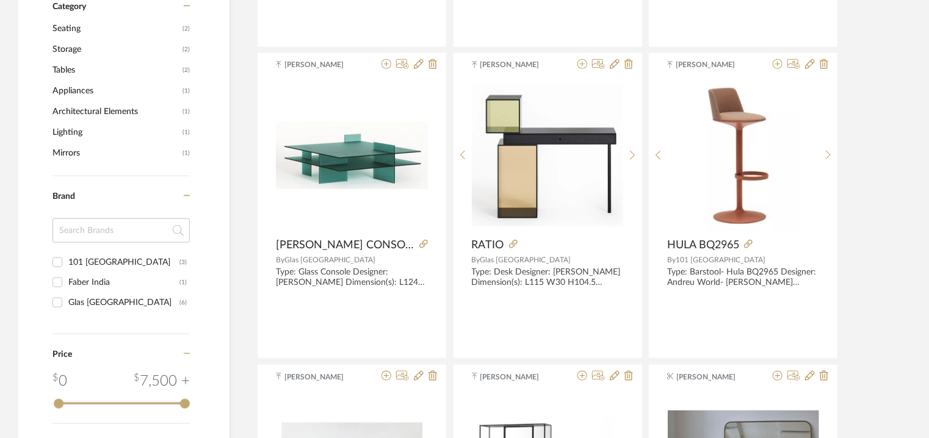
scroll to position [549, 0]
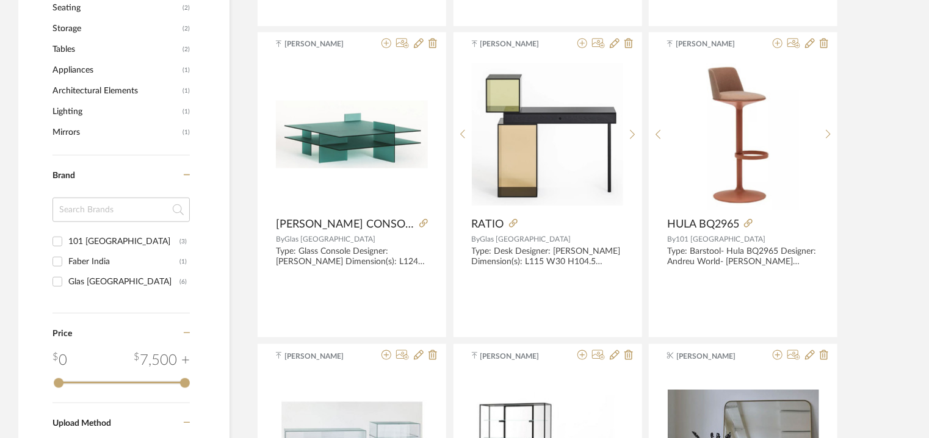
click at [72, 67] on span "Appliances" at bounding box center [115, 70] width 127 height 21
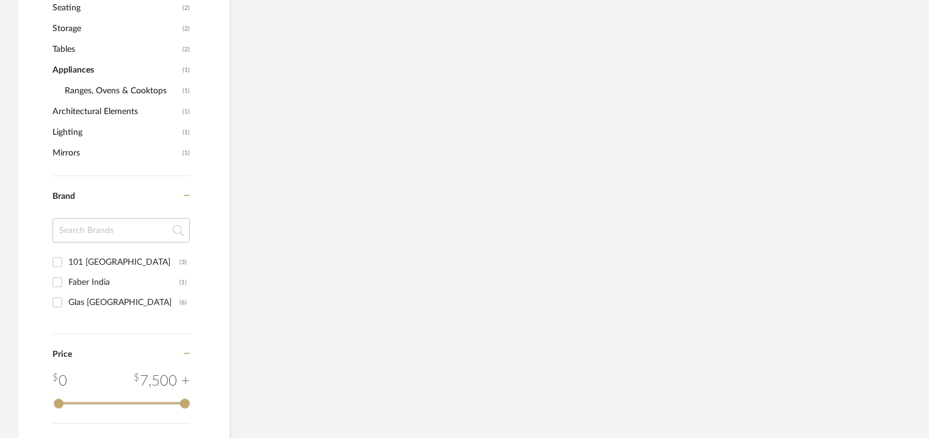
scroll to position [476, 0]
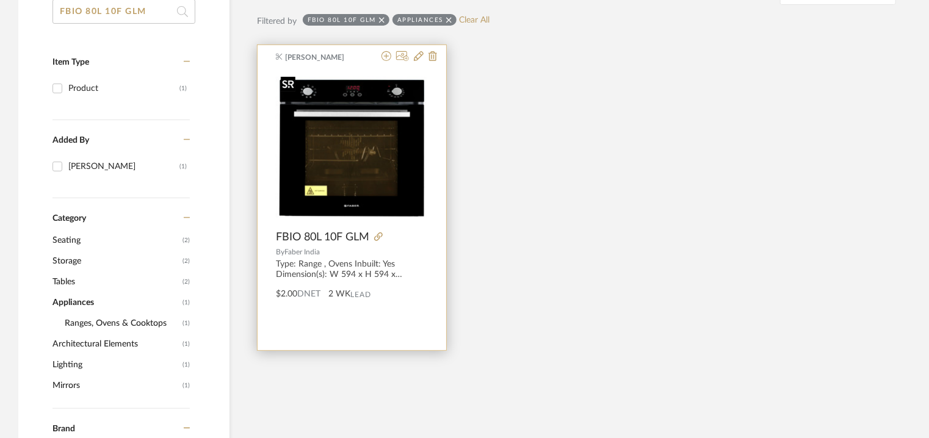
scroll to position [232, 0]
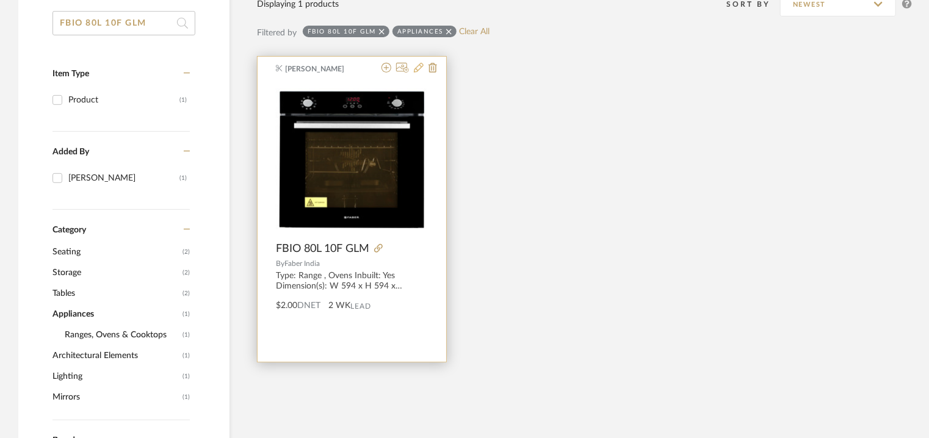
click at [422, 67] on icon at bounding box center [419, 68] width 10 height 10
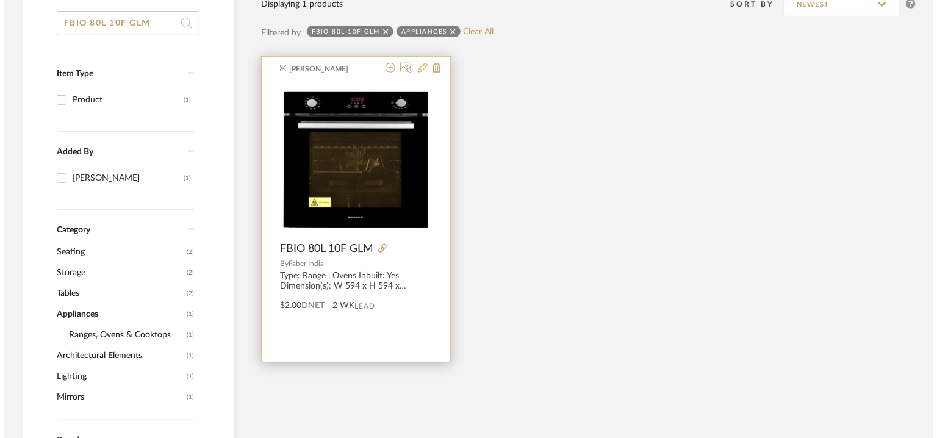
scroll to position [0, 0]
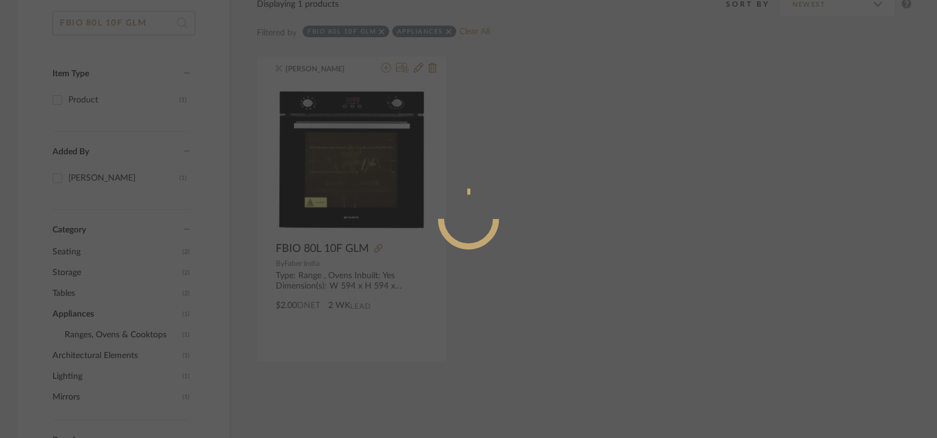
radio input "true"
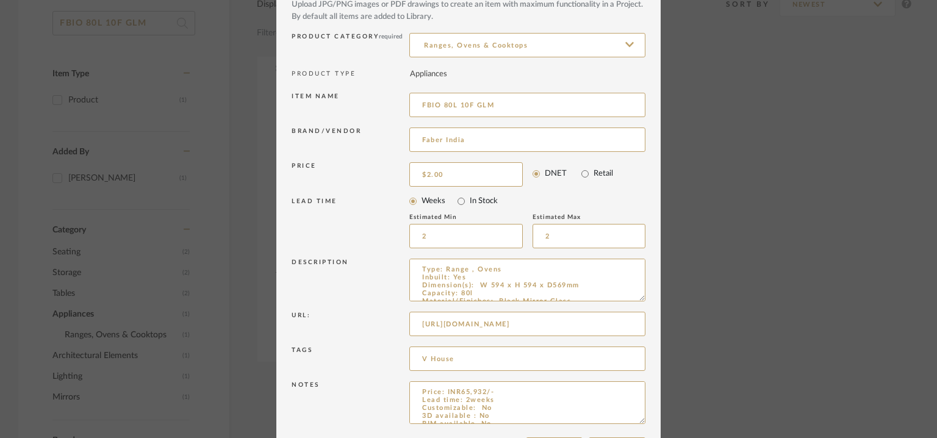
scroll to position [117, 0]
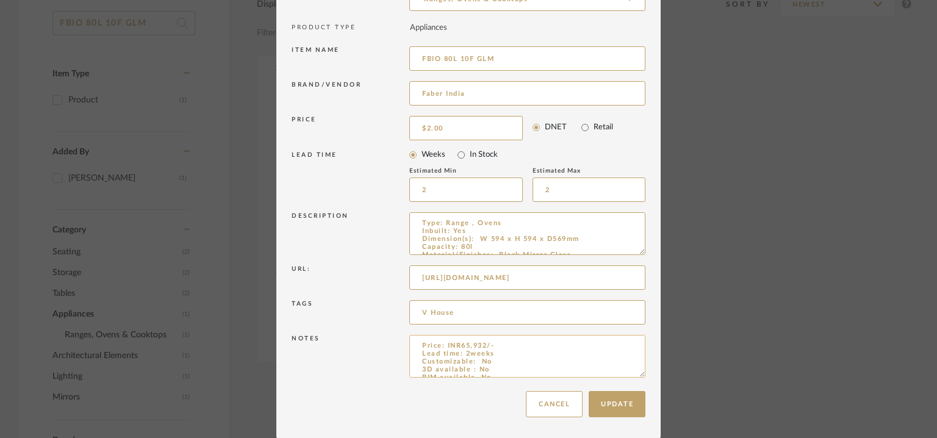
click at [462, 347] on textarea "Price: INR65,932/- Lead time: 2weeks Customizable: No 3D available : No BIM ava…" at bounding box center [527, 356] width 236 height 43
drag, startPoint x: 638, startPoint y: 252, endPoint x: 644, endPoint y: 346, distance: 94.2
click at [645, 345] on dialog-content "Edit Item × Item Type required Product Inspiration Image Site Photo or PDF Uplo…" at bounding box center [468, 161] width 384 height 556
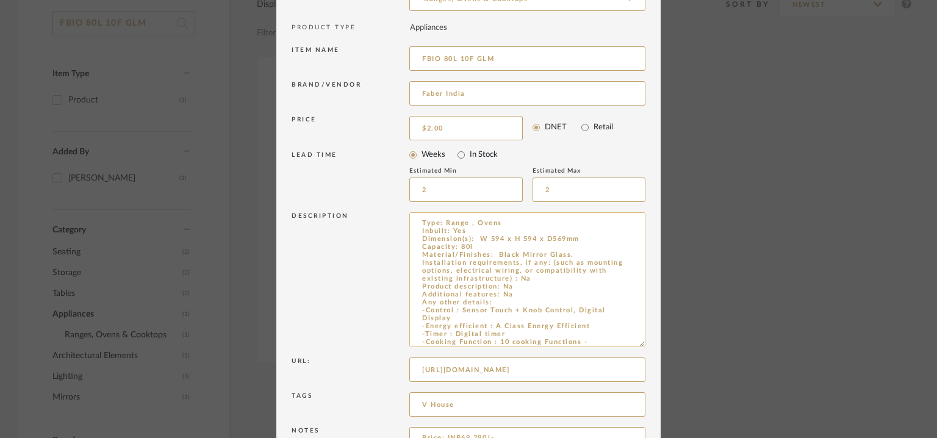
type textarea "Price: INR69,290/- Lead time: 2weeks Customizable: No 3D available : No BIM ava…"
type input "2.00"
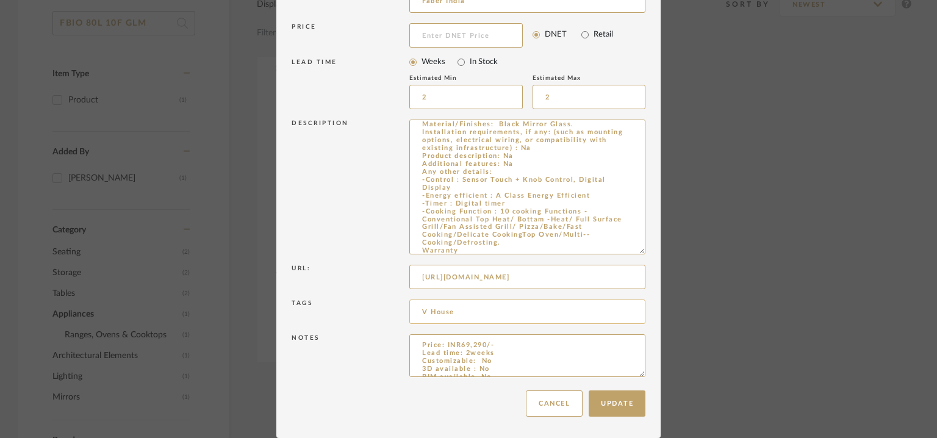
scroll to position [58, 0]
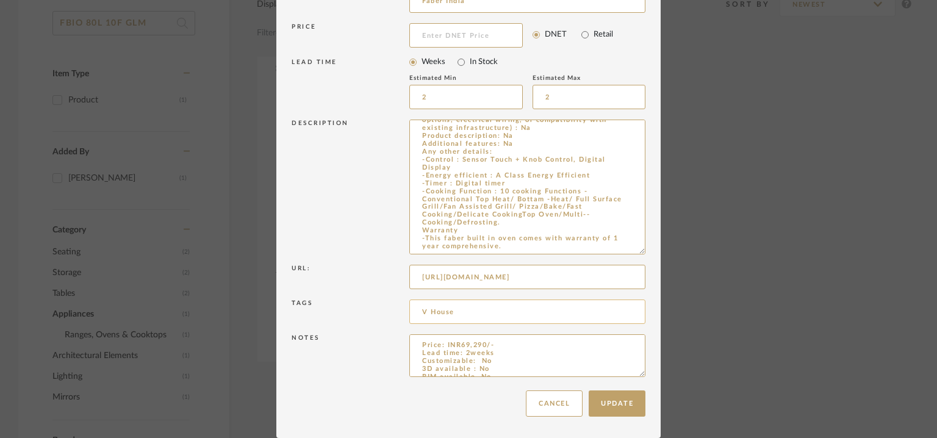
click at [513, 313] on input "V House" at bounding box center [527, 312] width 236 height 24
type input "V House,"
click at [611, 401] on button "Update" at bounding box center [617, 403] width 57 height 26
